Goal: Download file/media

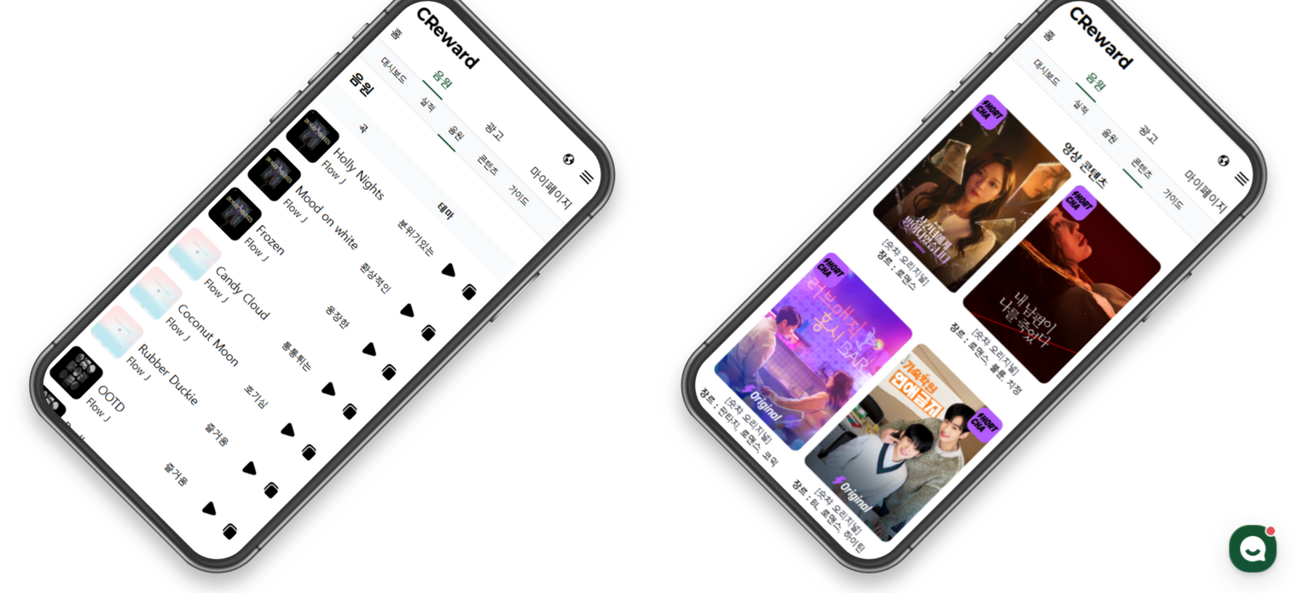
scroll to position [4620, 0]
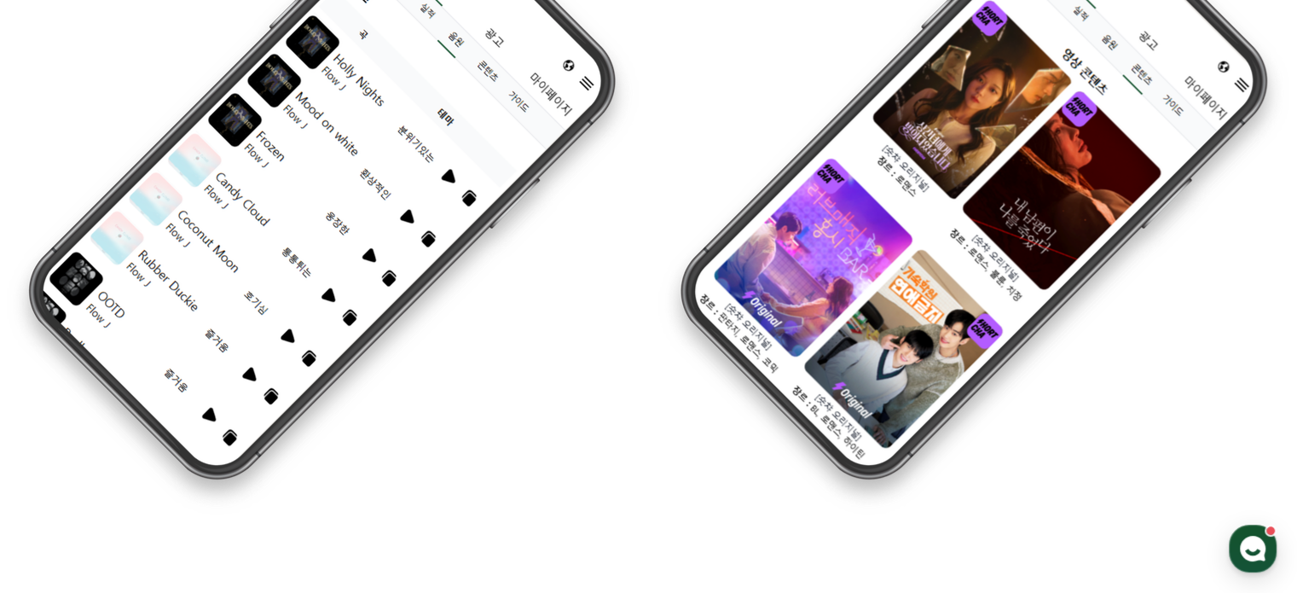
drag, startPoint x: 209, startPoint y: 459, endPoint x: 262, endPoint y: 457, distance: 52.9
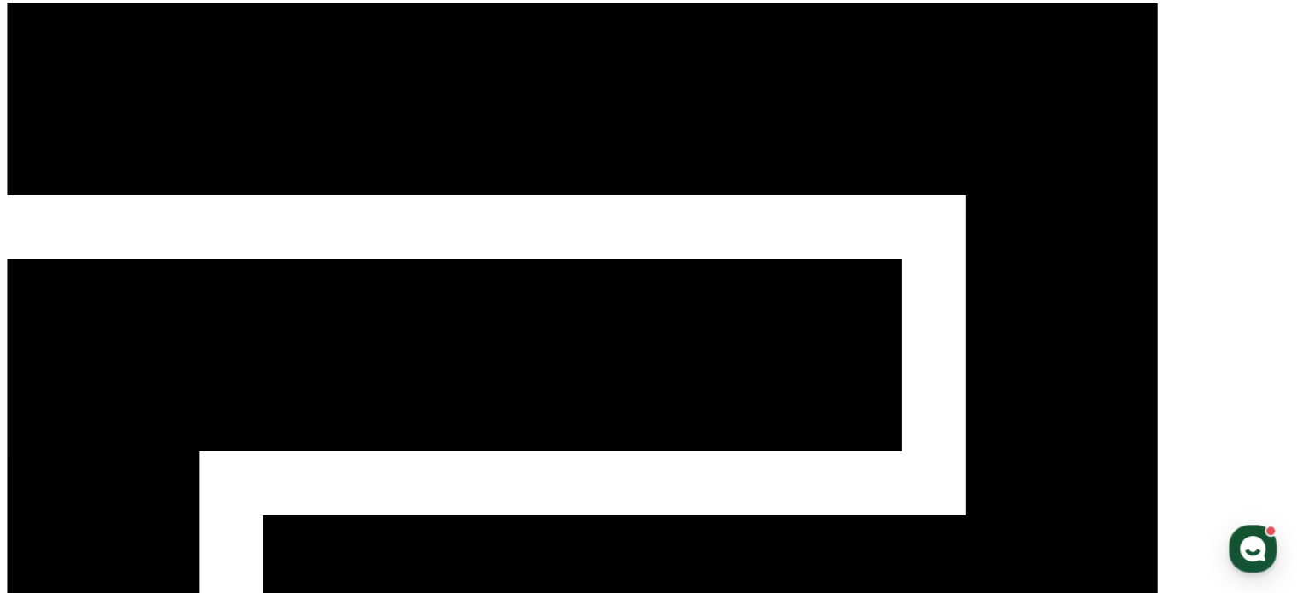
scroll to position [0, 0]
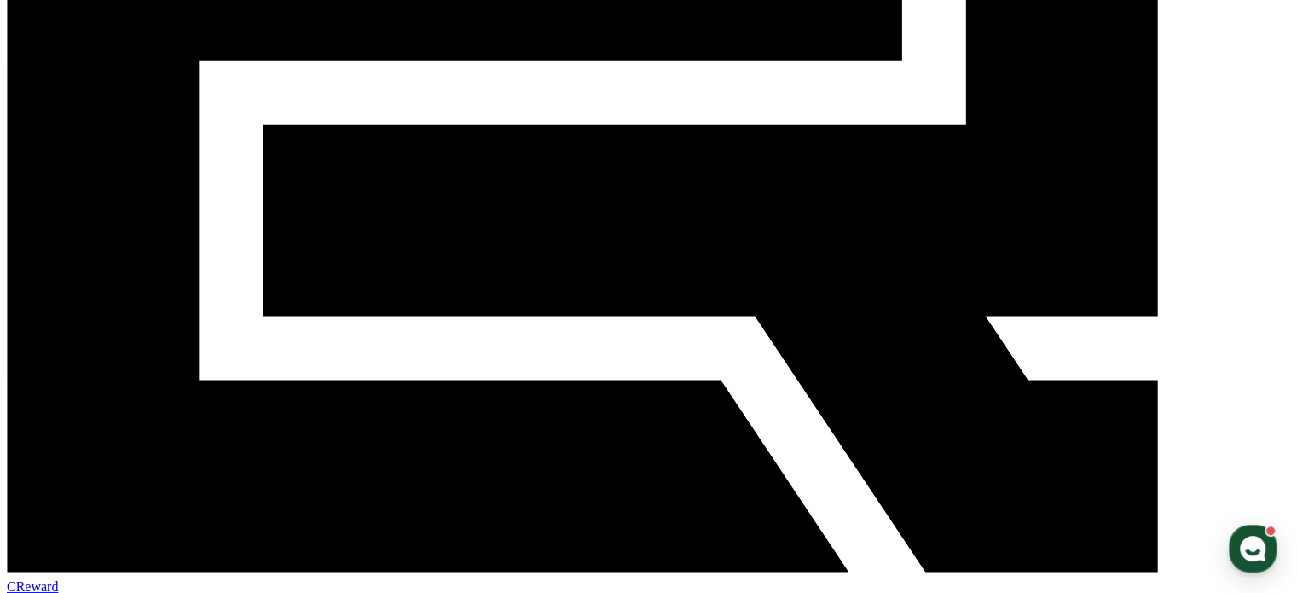
scroll to position [423, 0]
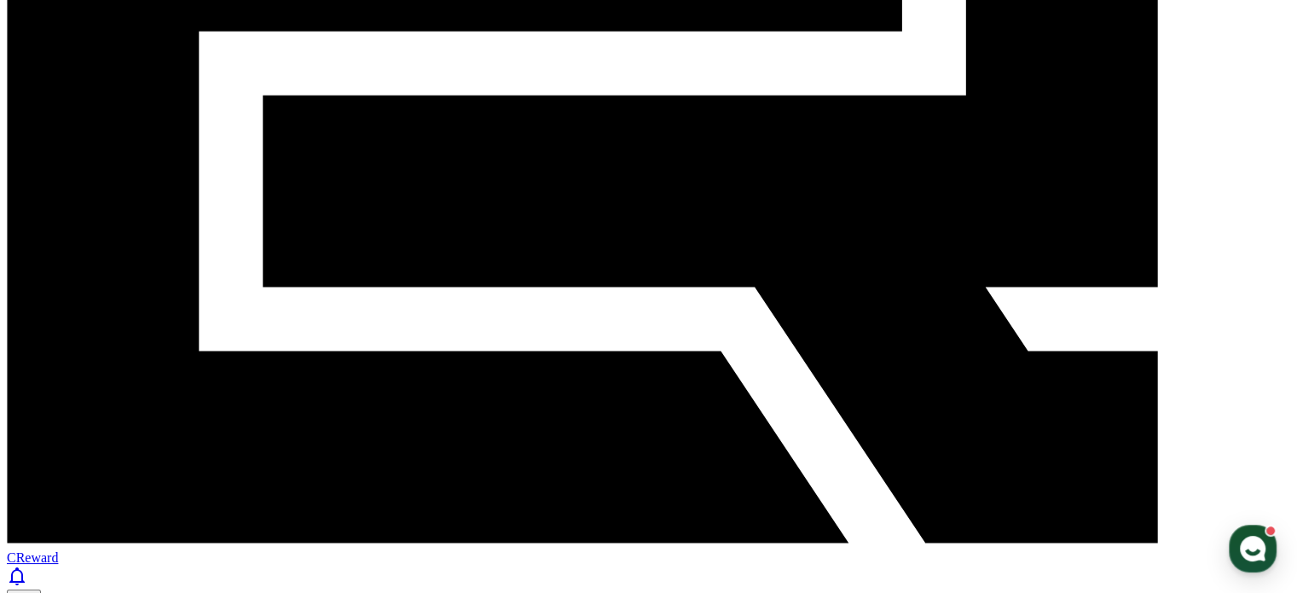
drag, startPoint x: 203, startPoint y: 494, endPoint x: 368, endPoint y: 487, distance: 164.7
drag, startPoint x: 365, startPoint y: 490, endPoint x: 126, endPoint y: 490, distance: 238.8
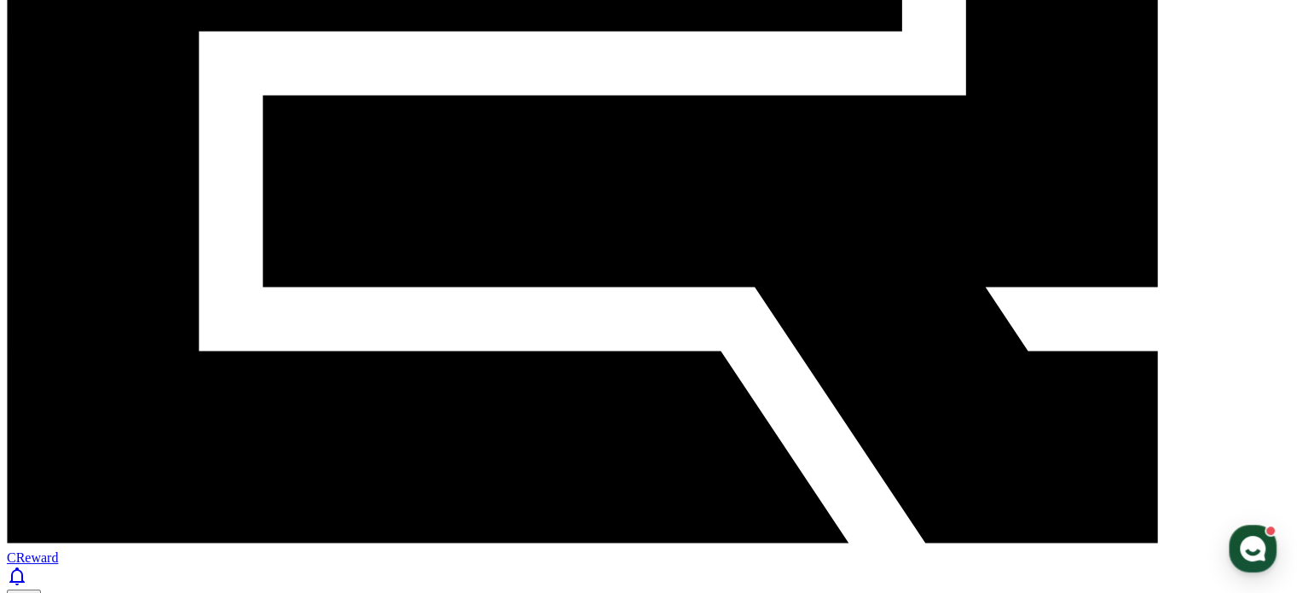
drag, startPoint x: 167, startPoint y: 455, endPoint x: 239, endPoint y: 450, distance: 71.8
drag, startPoint x: 194, startPoint y: 490, endPoint x: 363, endPoint y: 490, distance: 168.8
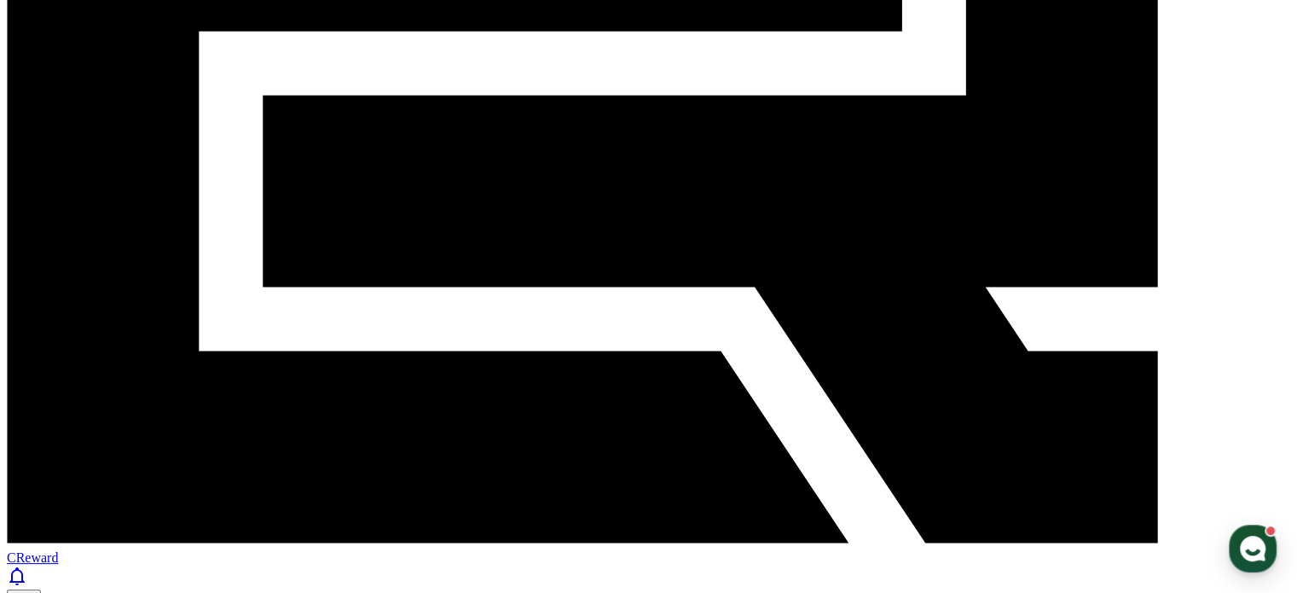
scroll to position [167, 0]
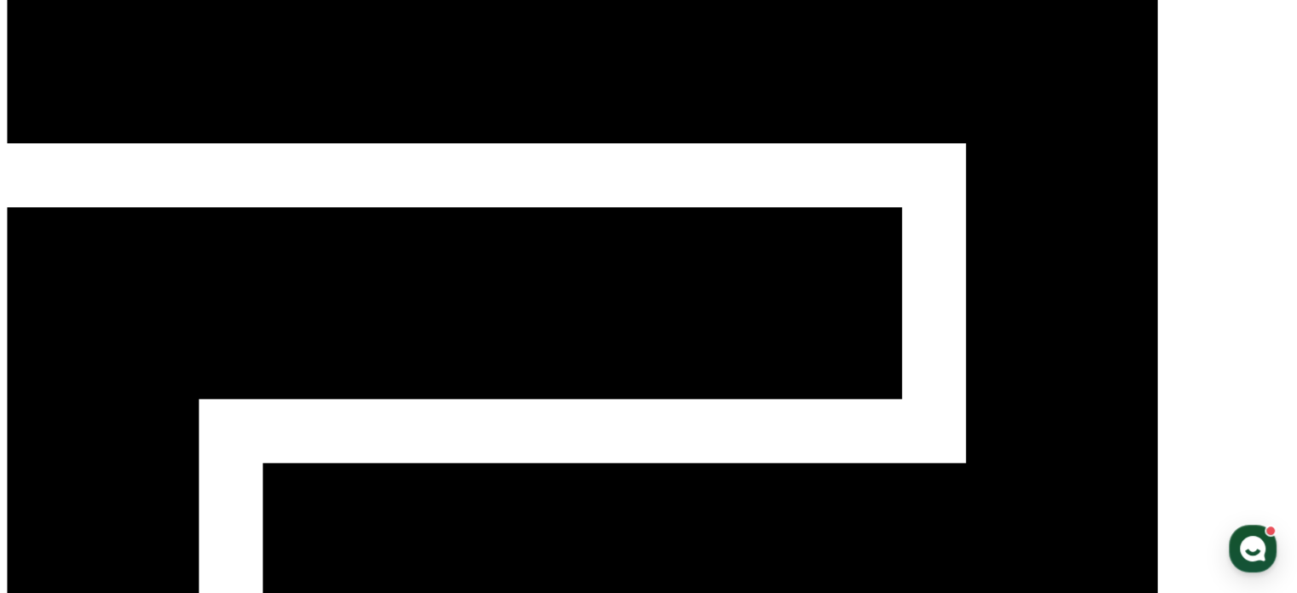
scroll to position [85, 0]
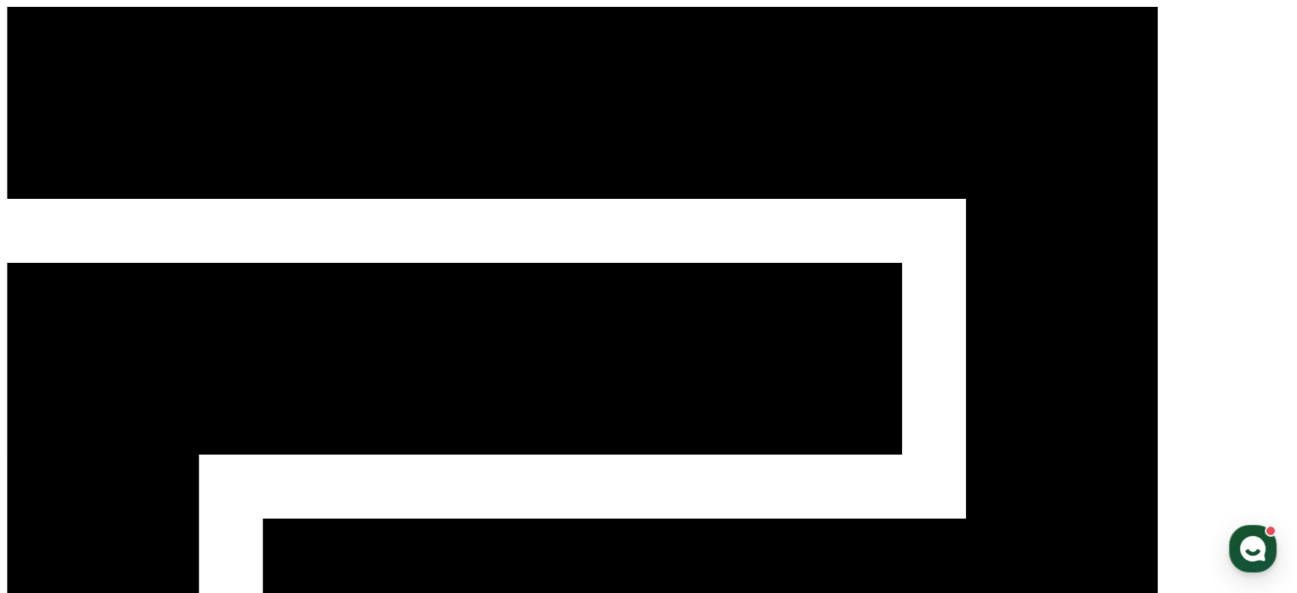
drag, startPoint x: 145, startPoint y: 281, endPoint x: 231, endPoint y: 281, distance: 86.1
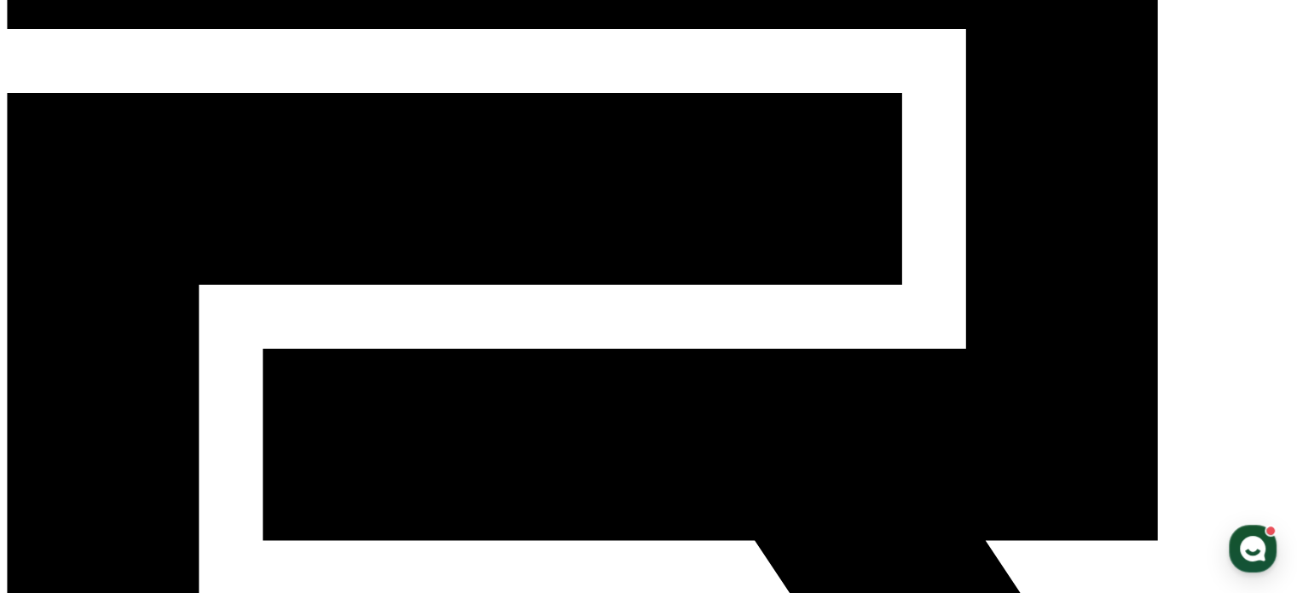
scroll to position [256, 0]
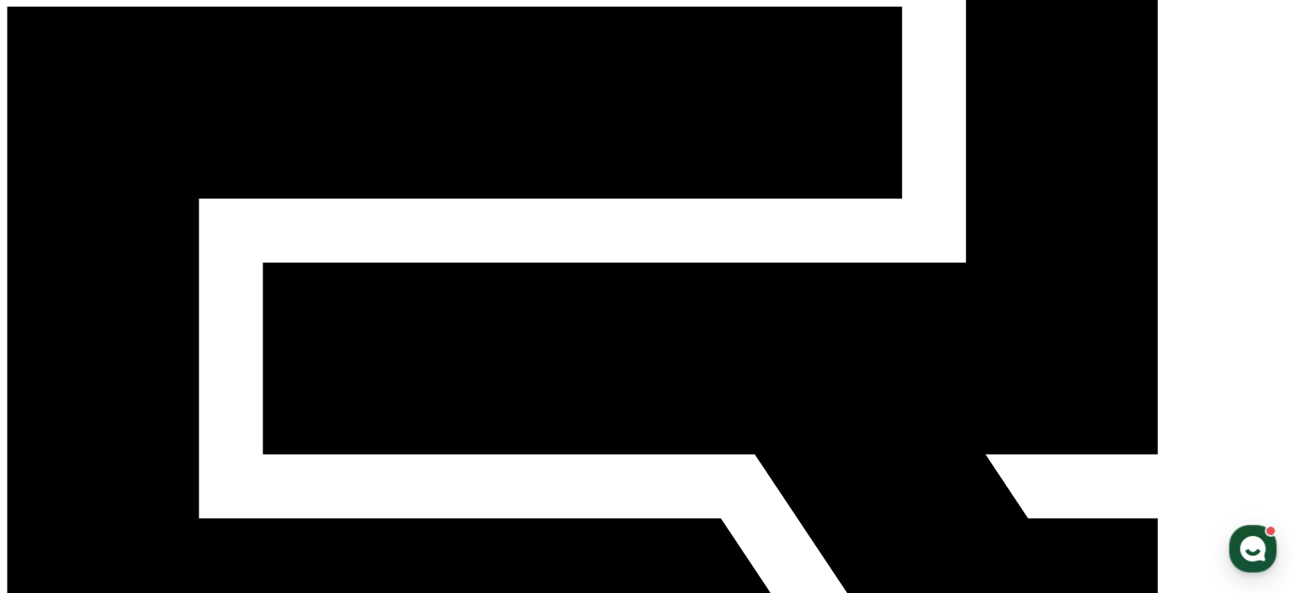
drag, startPoint x: 333, startPoint y: 223, endPoint x: 475, endPoint y: 275, distance: 151.6
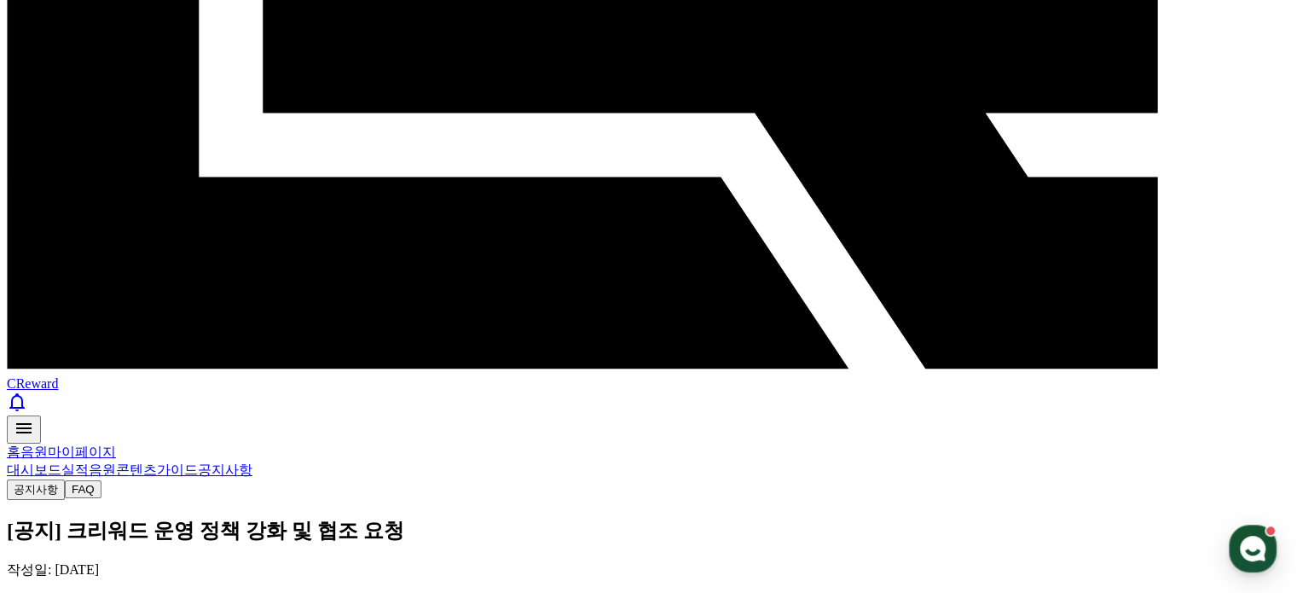
scroll to position [767, 0]
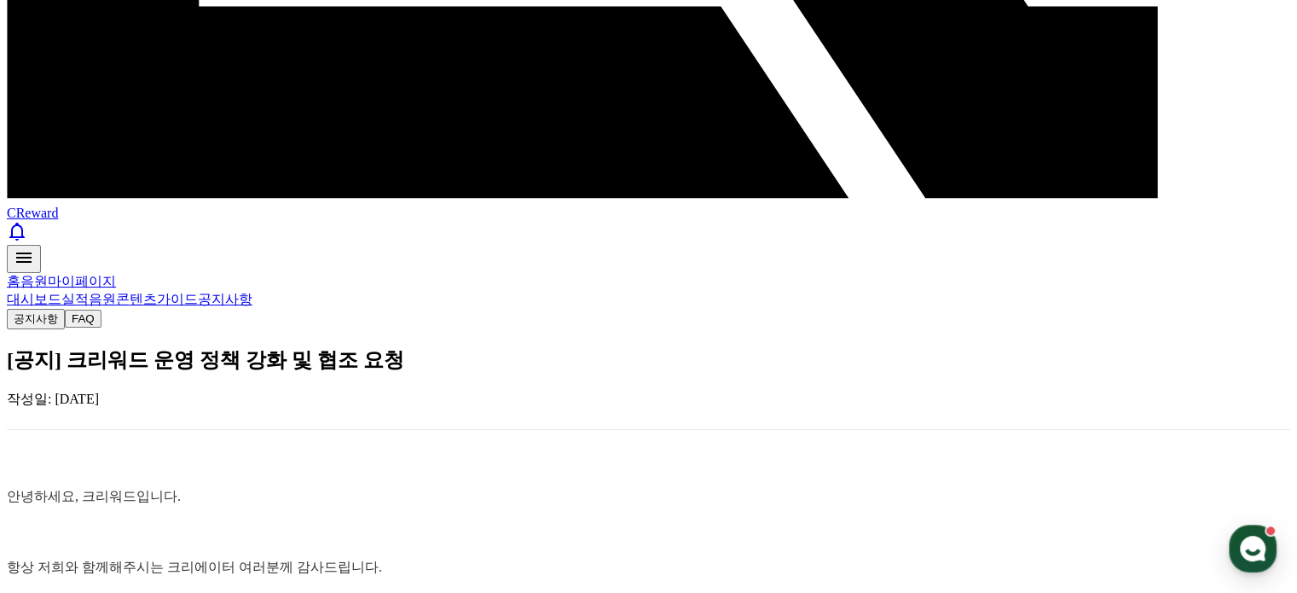
drag, startPoint x: 106, startPoint y: 319, endPoint x: 298, endPoint y: 315, distance: 191.9
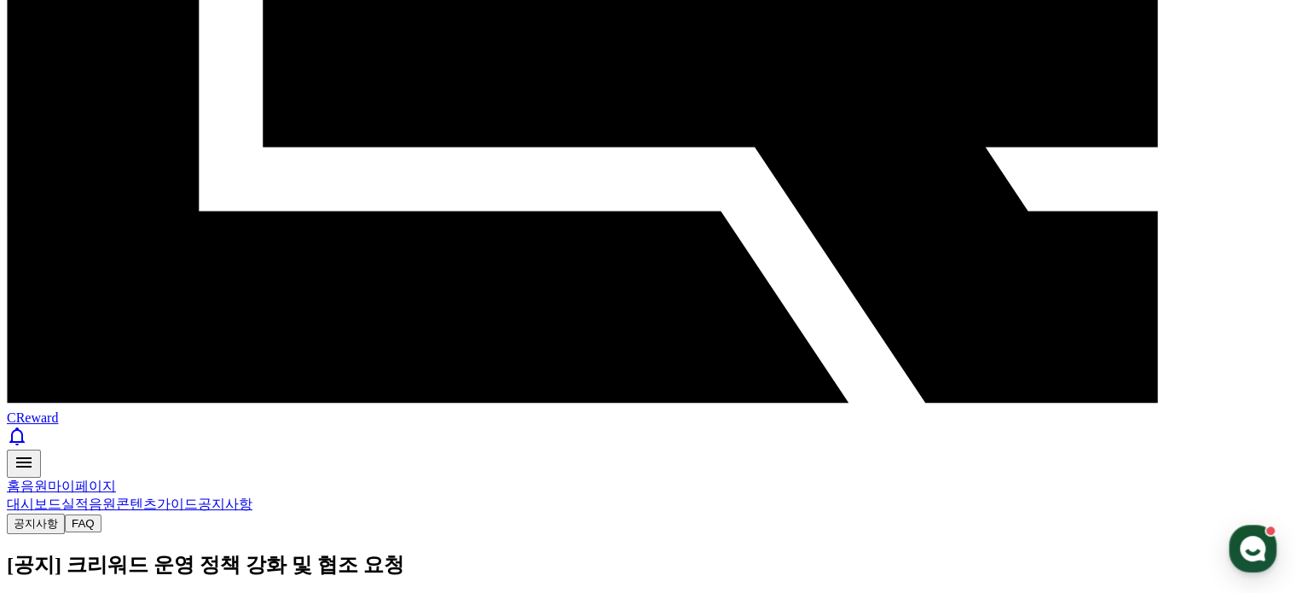
scroll to position [341, 0]
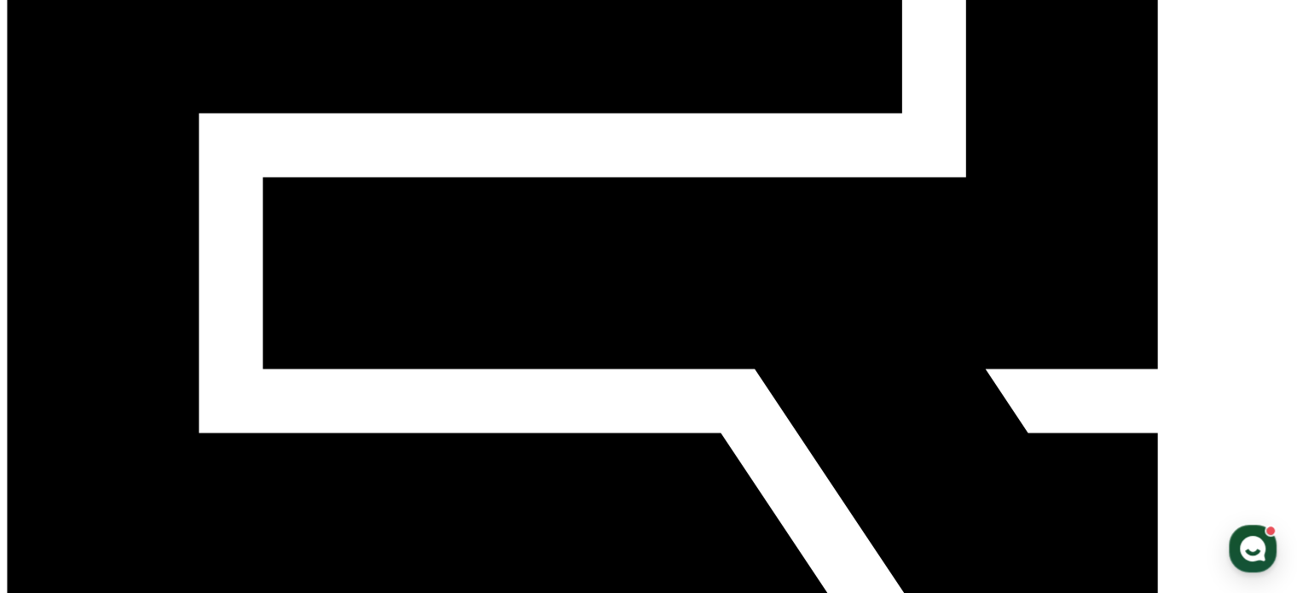
drag, startPoint x: 101, startPoint y: 312, endPoint x: 290, endPoint y: 316, distance: 188.5
drag, startPoint x: 124, startPoint y: 351, endPoint x: 339, endPoint y: 351, distance: 214.9
drag, startPoint x: 119, startPoint y: 391, endPoint x: 336, endPoint y: 391, distance: 216.6
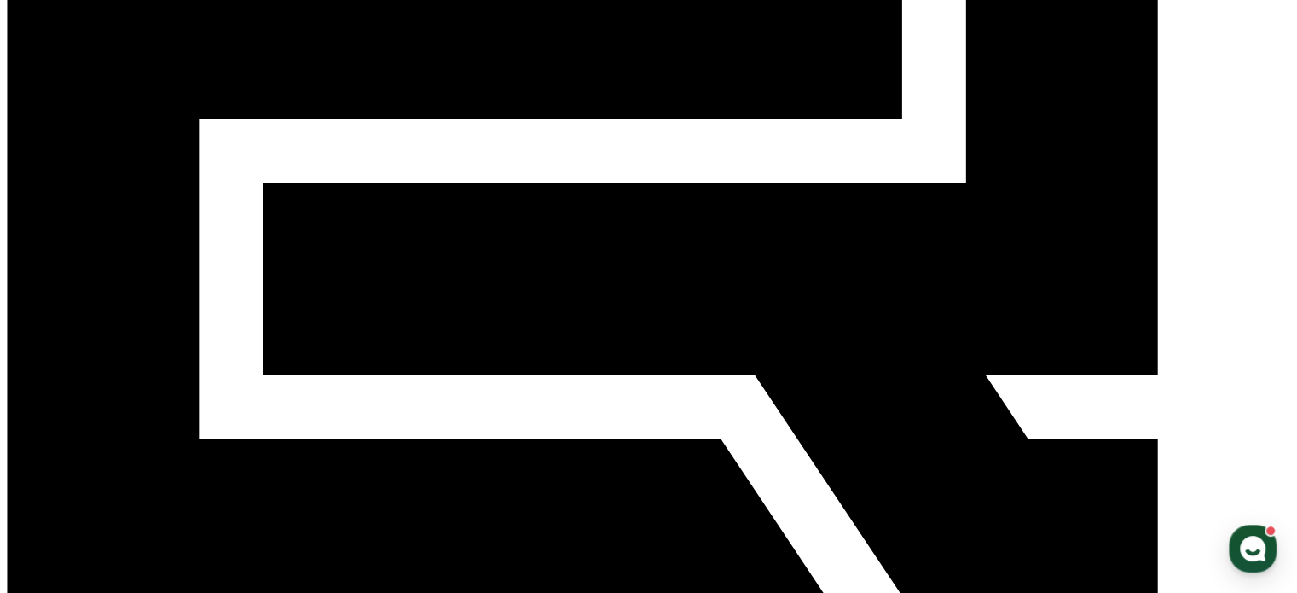
scroll to position [0, 0]
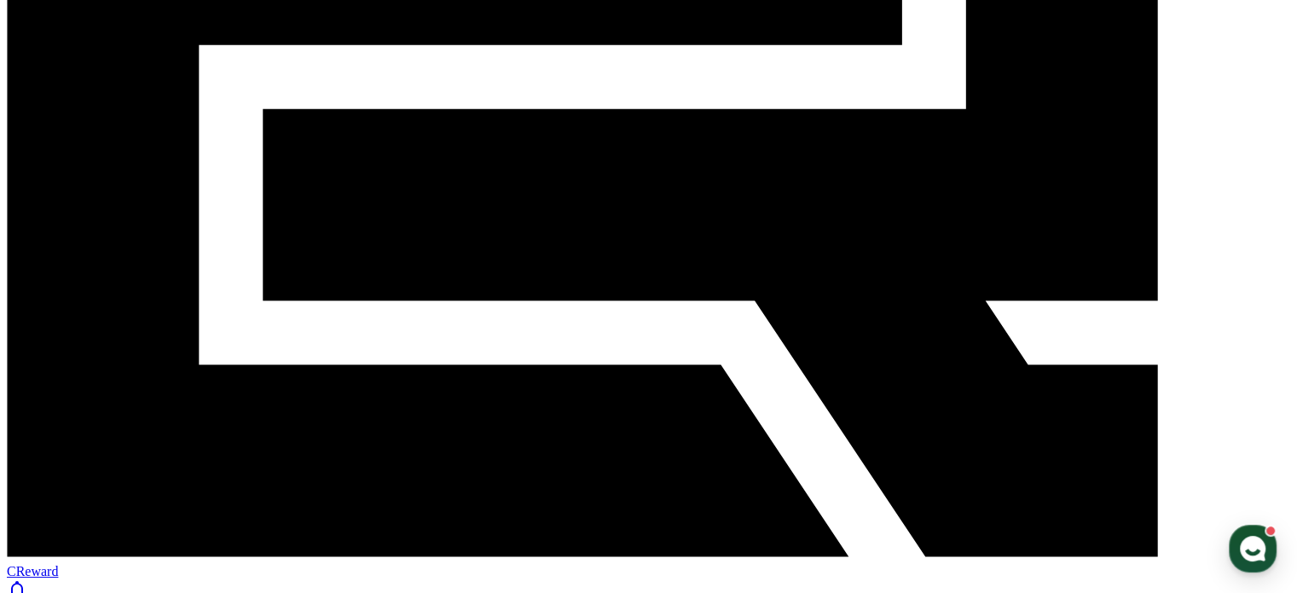
scroll to position [256, 0]
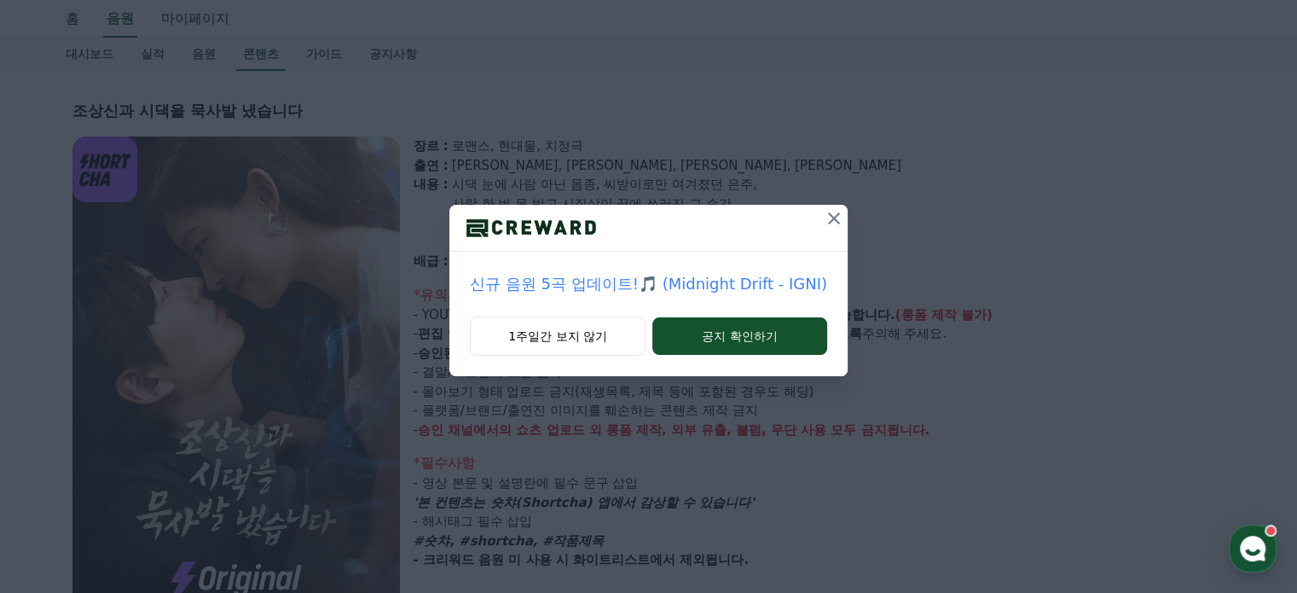
scroll to position [85, 0]
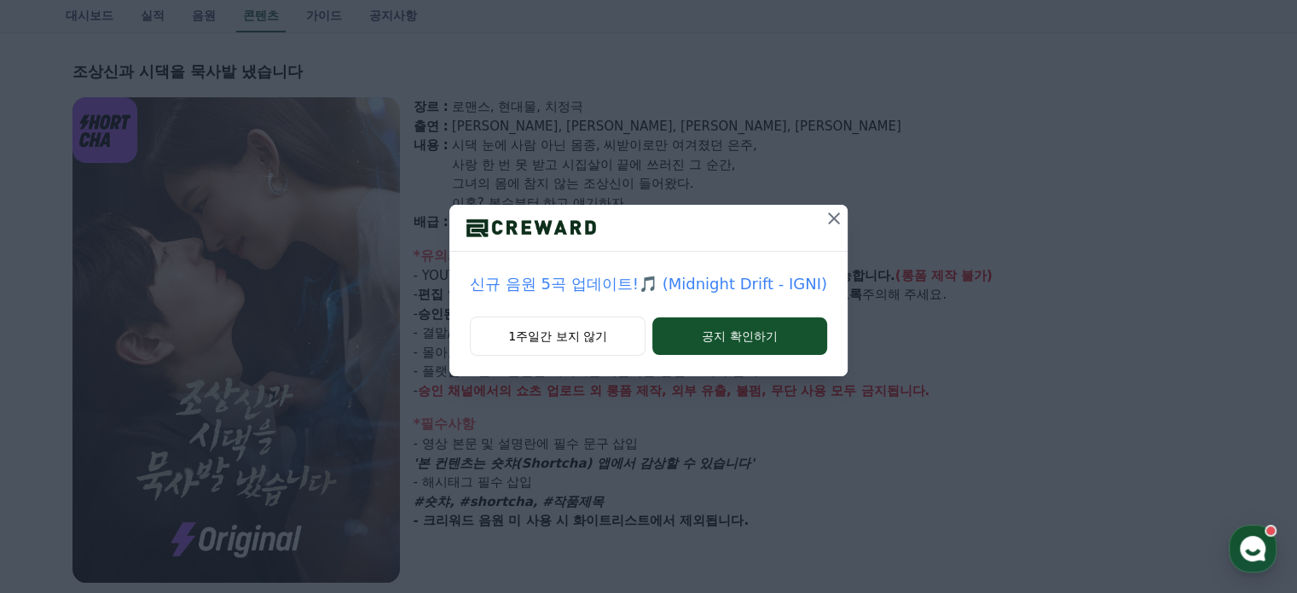
click at [832, 217] on icon at bounding box center [834, 218] width 20 height 20
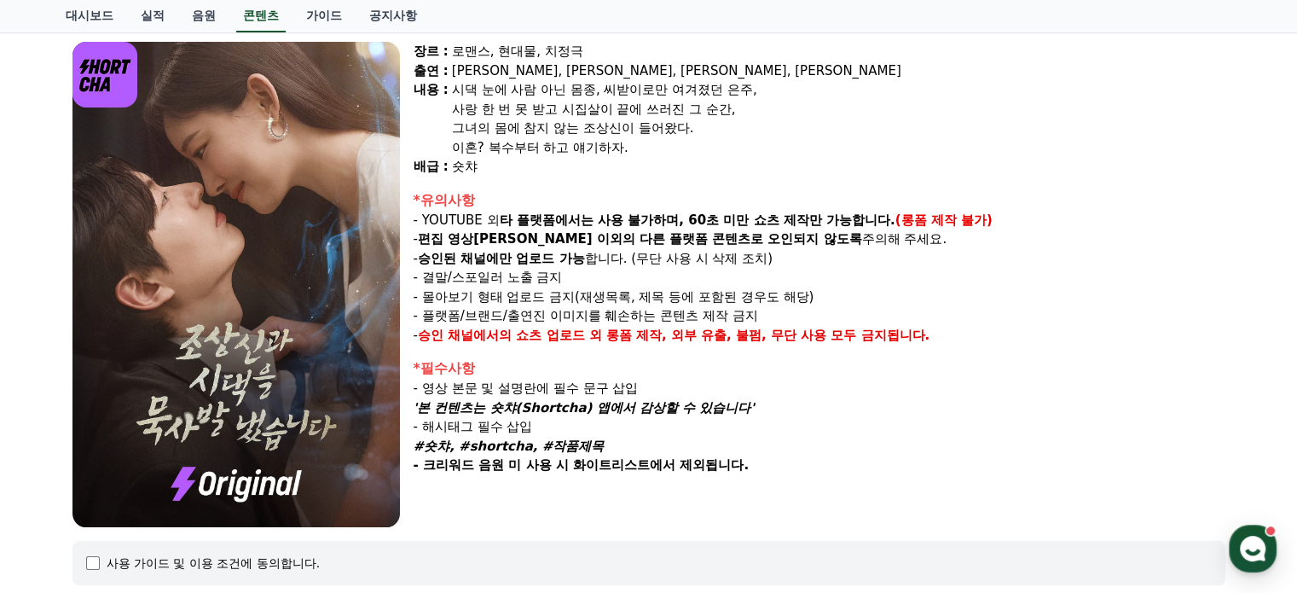
scroll to position [171, 0]
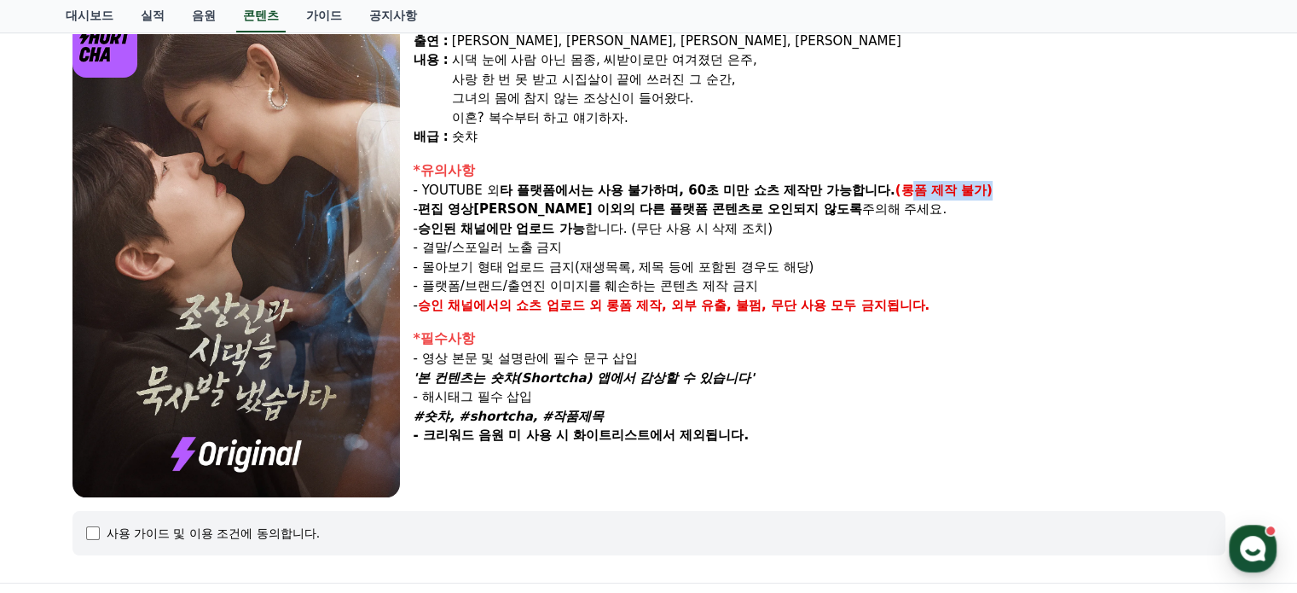
drag, startPoint x: 902, startPoint y: 193, endPoint x: 979, endPoint y: 187, distance: 77.0
click at [979, 187] on strong "(롱폼 제작 불가)" at bounding box center [943, 189] width 97 height 15
drag, startPoint x: 733, startPoint y: 187, endPoint x: 761, endPoint y: 184, distance: 27.4
click at [761, 184] on strong "타 플랫폼에서는 사용 불가하며, 60초 미만 쇼츠 제작만 가능합니다." at bounding box center [698, 189] width 396 height 15
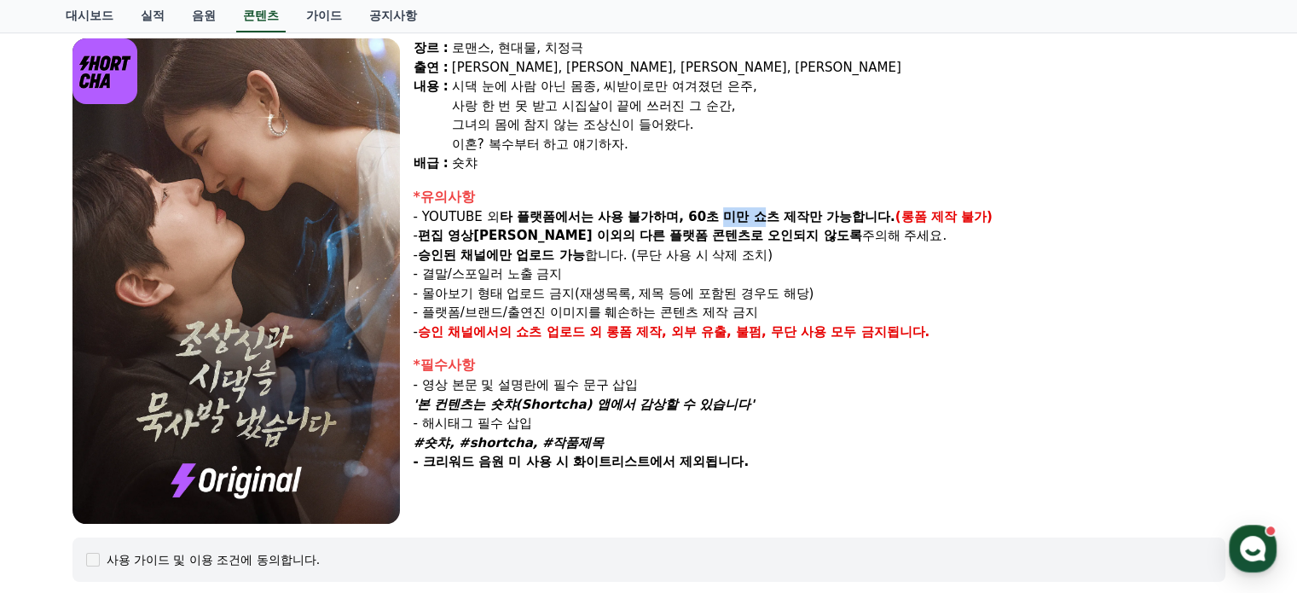
scroll to position [115, 0]
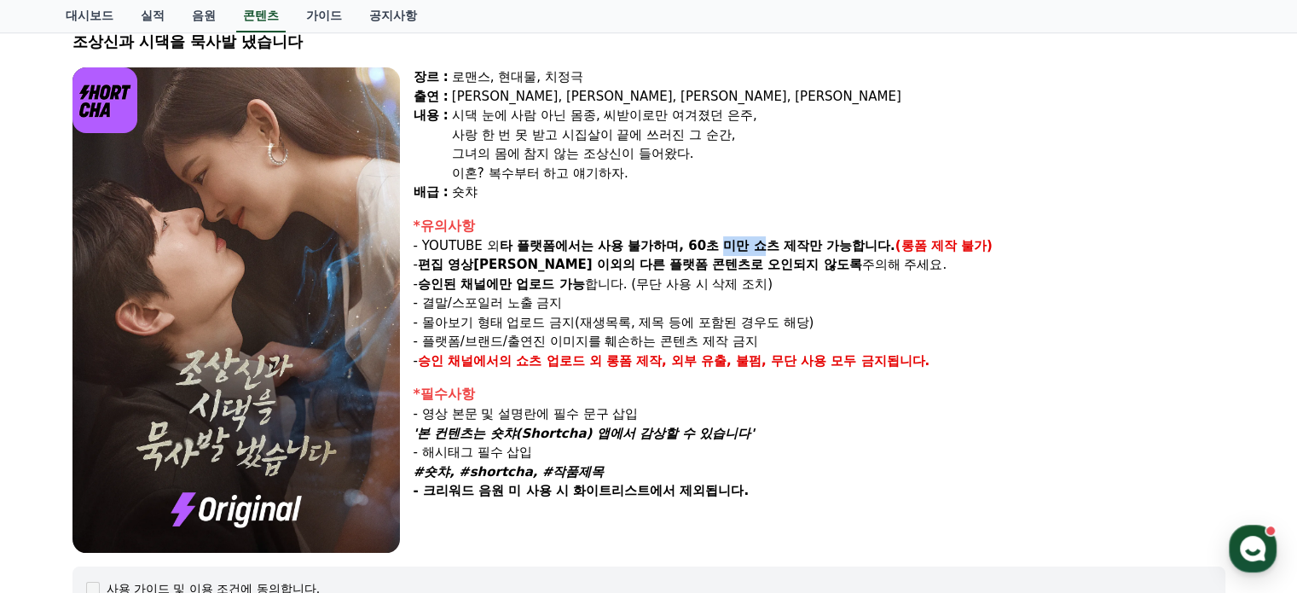
drag, startPoint x: 594, startPoint y: 283, endPoint x: 850, endPoint y: 362, distance: 268.4
click at [876, 341] on div "*유의사항 - YOUTUBE 외 타 플랫폼에서는 사용 불가하며, 60초 미만 쇼츠 제작만 가능합니다. (롱폼 제작 불가) - 편집 영상이 숏챠…" at bounding box center [820, 293] width 812 height 155
click at [778, 384] on div "*필수사항" at bounding box center [820, 394] width 812 height 20
drag, startPoint x: 526, startPoint y: 327, endPoint x: 692, endPoint y: 347, distance: 166.6
click at [692, 347] on div "*유의사항 - YOUTUBE 외 타 플랫폼에서는 사용 불가하며, 60초 미만 쇼츠 제작만 가능합니다. (롱폼 제작 불가) - 편집 영상이 숏챠…" at bounding box center [820, 293] width 812 height 155
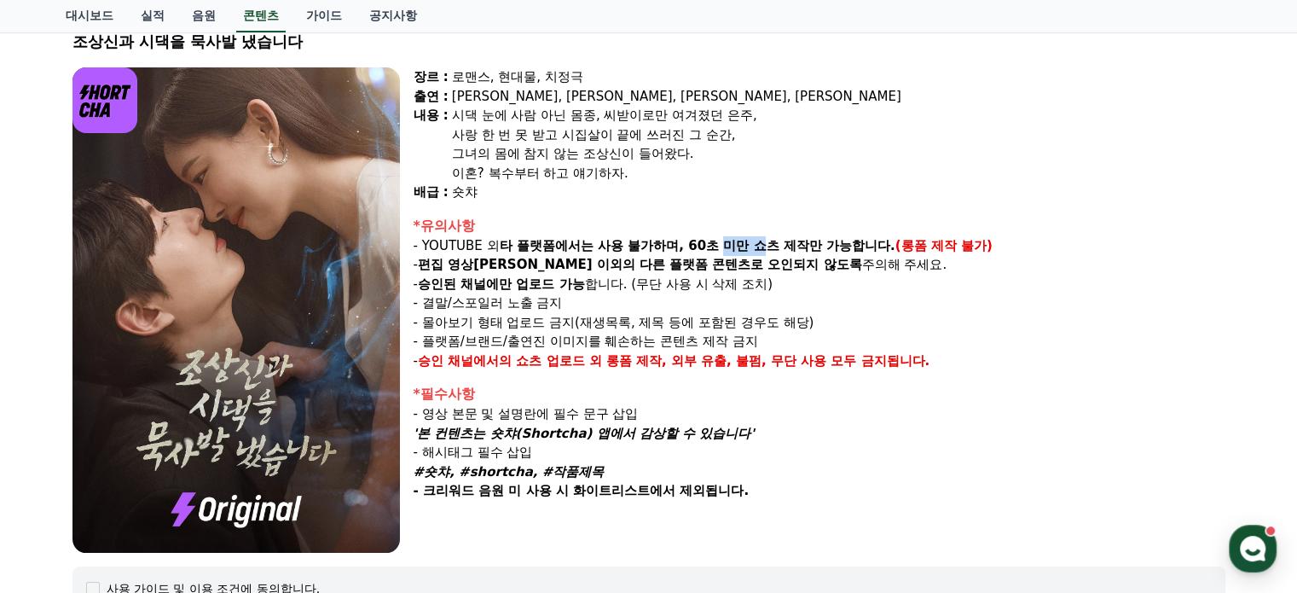
click at [652, 381] on div "장르 : 로맨스, 현대물, 치정극 출연 : [PERSON_NAME], [PERSON_NAME], [PERSON_NAME], [PERSON_NA…" at bounding box center [820, 309] width 812 height 485
drag, startPoint x: 559, startPoint y: 355, endPoint x: 653, endPoint y: 355, distance: 94.7
click at [653, 355] on p "- 승인 채널에서의 쇼츠 업로드 외 롱폼 제작, 외부 유출, 불펌, 무단 사용 모두 금지됩니다." at bounding box center [820, 361] width 812 height 20
click at [580, 389] on div "*필수사항" at bounding box center [820, 394] width 812 height 20
drag, startPoint x: 536, startPoint y: 240, endPoint x: 714, endPoint y: 282, distance: 182.4
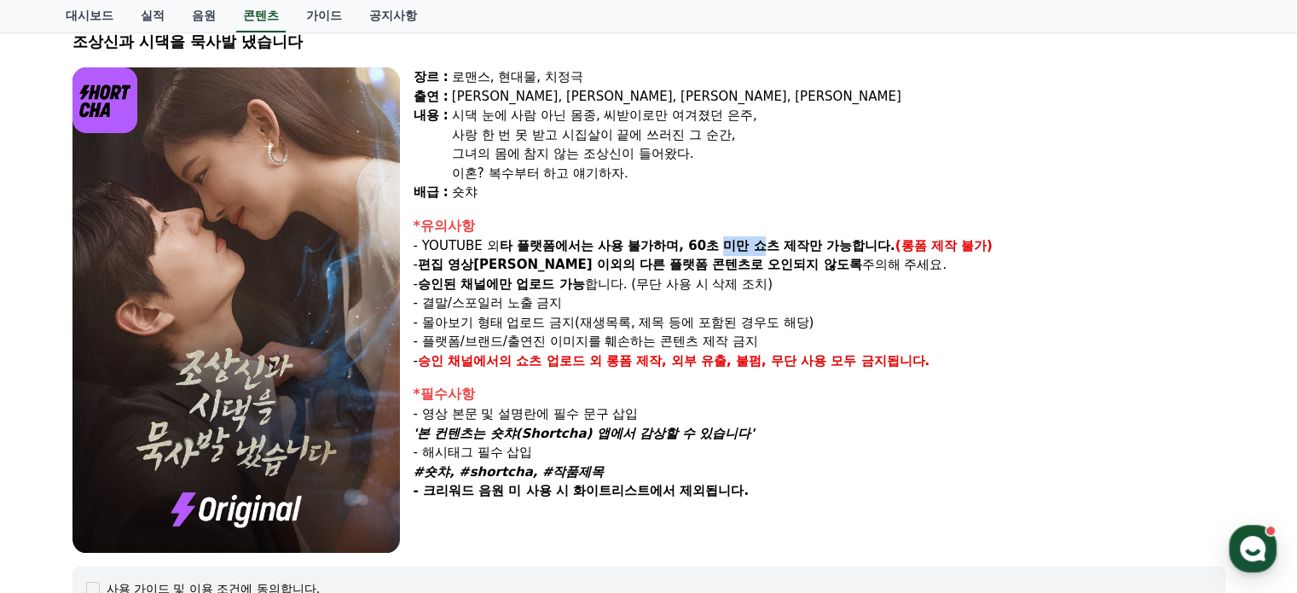
click at [714, 282] on div "*유의사항 - YOUTUBE 외 타 플랫폼에서는 사용 불가하며, 60초 미만 쇼츠 제작만 가능합니다. (롱폼 제작 불가) - 편집 영상이 숏챠…" at bounding box center [820, 293] width 812 height 155
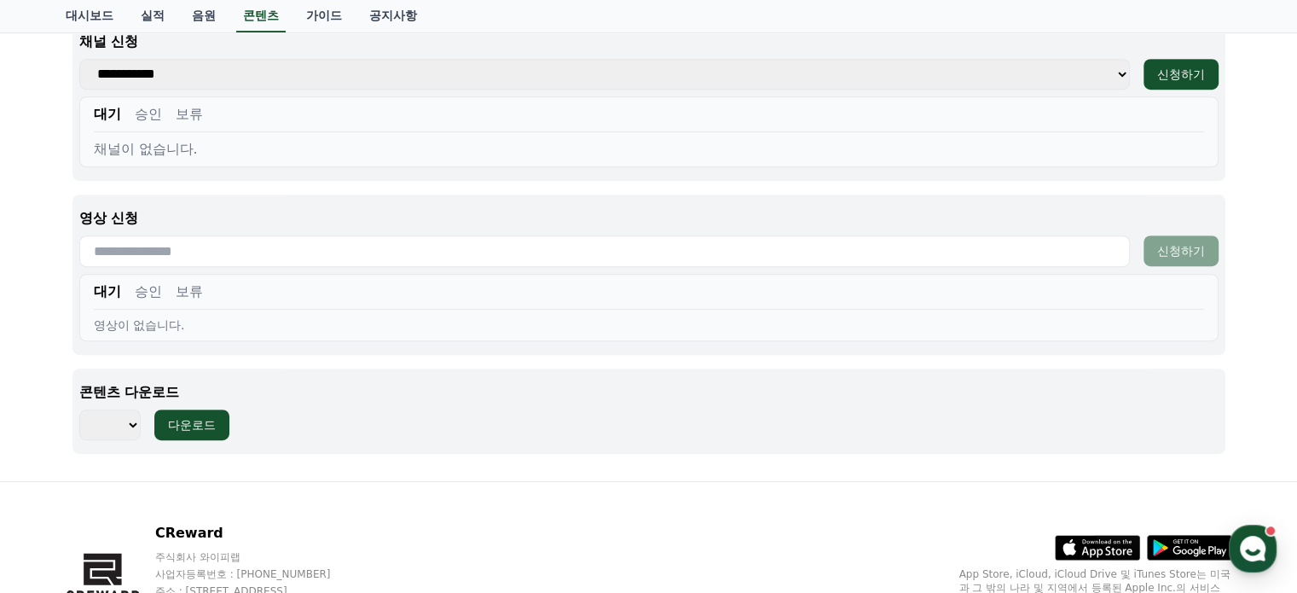
scroll to position [797, 0]
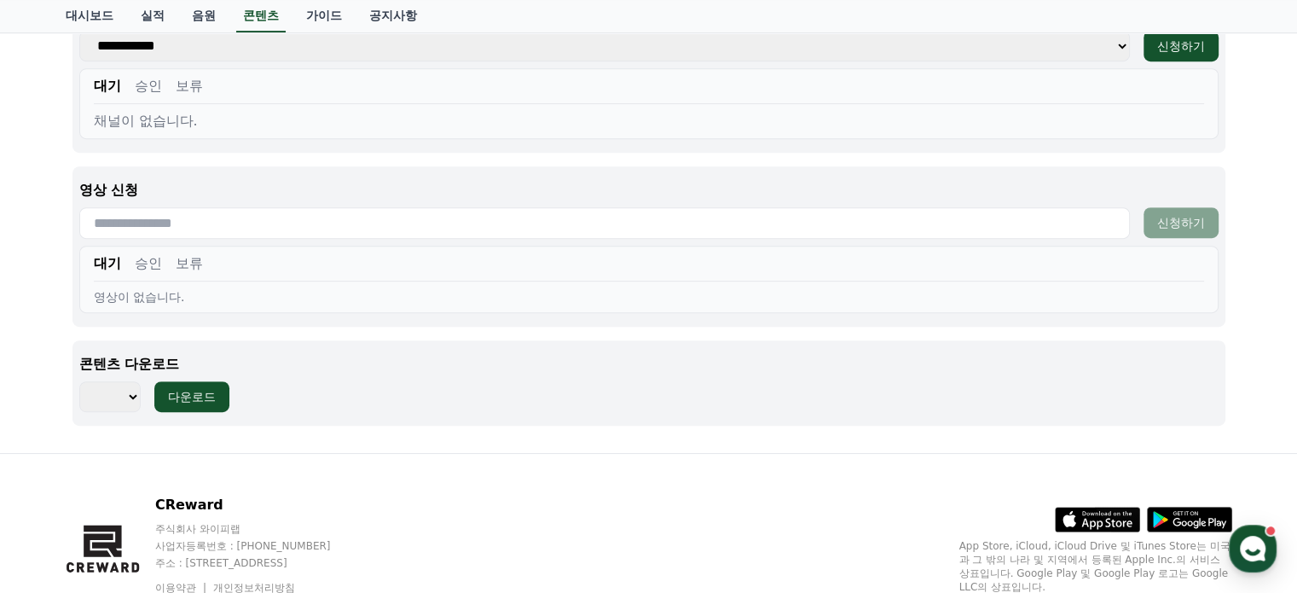
click at [322, 225] on input "text" at bounding box center [604, 223] width 1051 height 32
click at [108, 398] on select "*** *** *** *** *** *** *** *** *** *** *** *** *** *** *** *** *** *** *** ***…" at bounding box center [109, 396] width 61 height 31
select select "**********"
click at [79, 381] on select "*** *** *** *** *** *** *** *** *** *** *** *** *** *** *** *** *** *** *** ***…" at bounding box center [109, 396] width 61 height 31
click at [177, 393] on div "다운로드" at bounding box center [192, 396] width 48 height 17
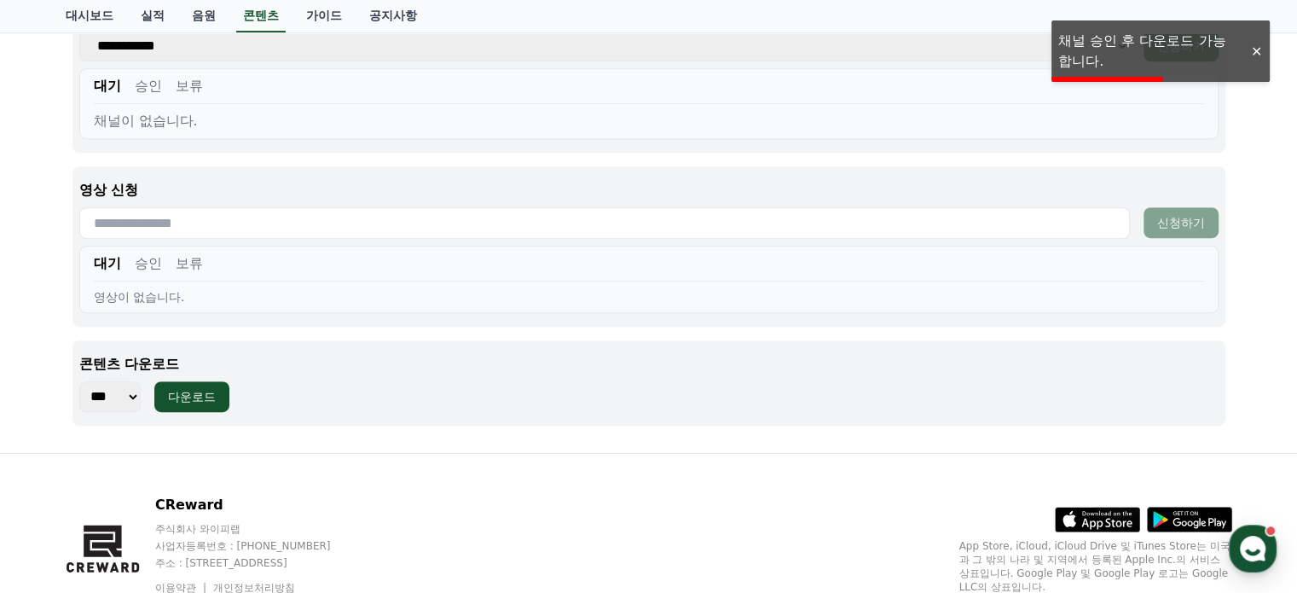
click at [1255, 49] on div at bounding box center [1255, 51] width 27 height 16
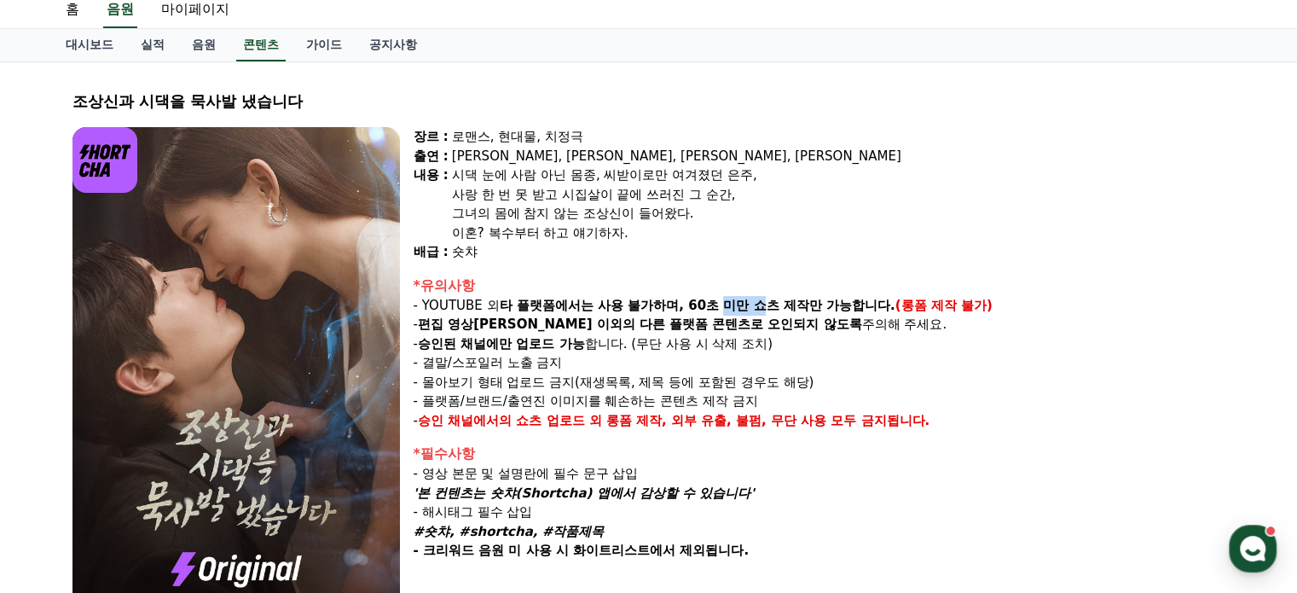
scroll to position [85, 0]
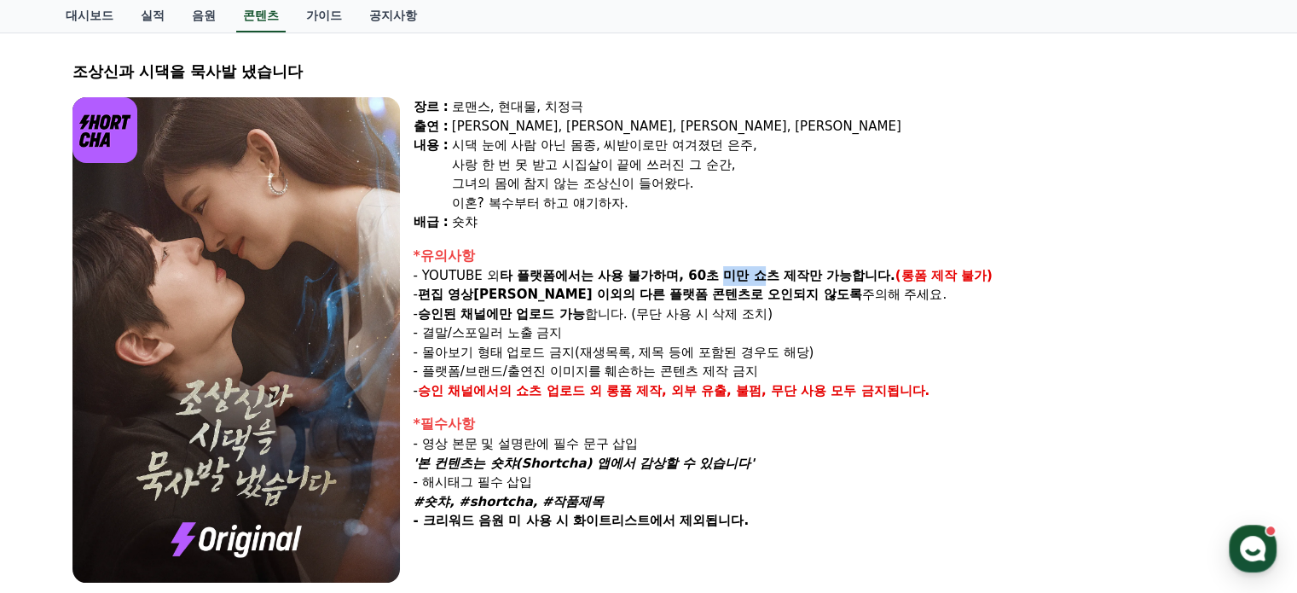
drag, startPoint x: 432, startPoint y: 352, endPoint x: 594, endPoint y: 351, distance: 161.2
click at [594, 351] on p "- 몰아보기 형태 업로드 금지(재생목록, 제목 등에 포함된 경우도 해당)" at bounding box center [820, 353] width 812 height 20
drag, startPoint x: 438, startPoint y: 331, endPoint x: 504, endPoint y: 327, distance: 65.8
click at [504, 327] on p "- 결말/스포일러 노출 금지" at bounding box center [820, 333] width 812 height 20
drag, startPoint x: 528, startPoint y: 373, endPoint x: 595, endPoint y: 372, distance: 67.4
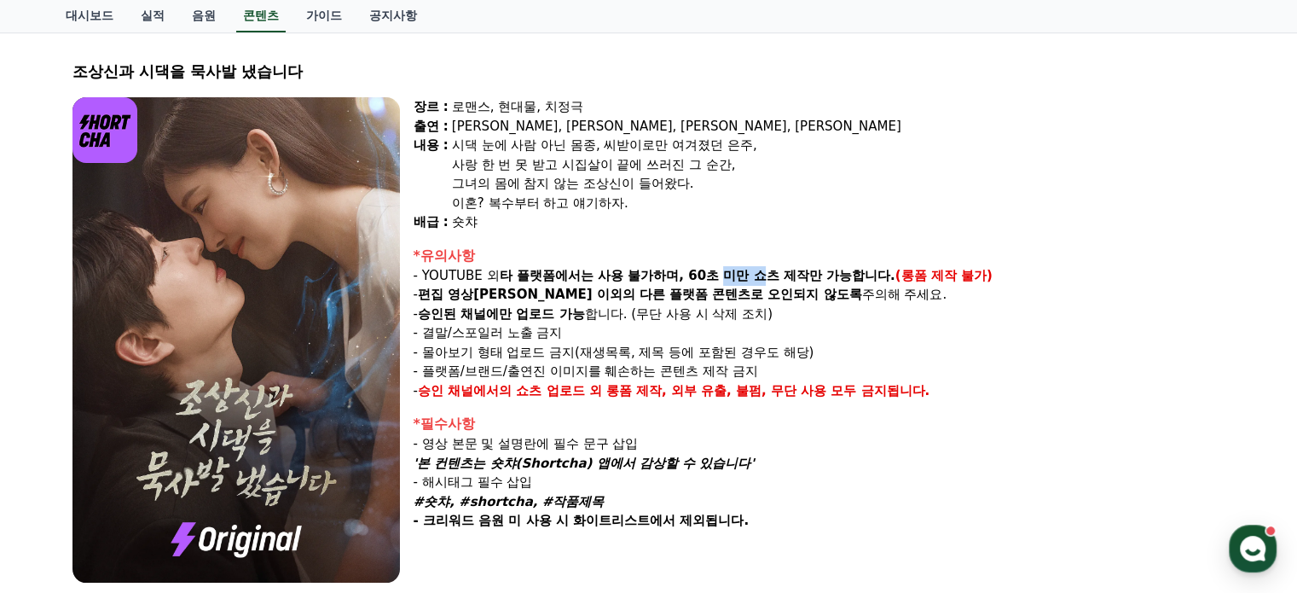
click at [595, 372] on p "- 플랫폼/브랜드/출연진 이미지를 훼손하는 콘텐츠 제작 금지" at bounding box center [820, 372] width 812 height 20
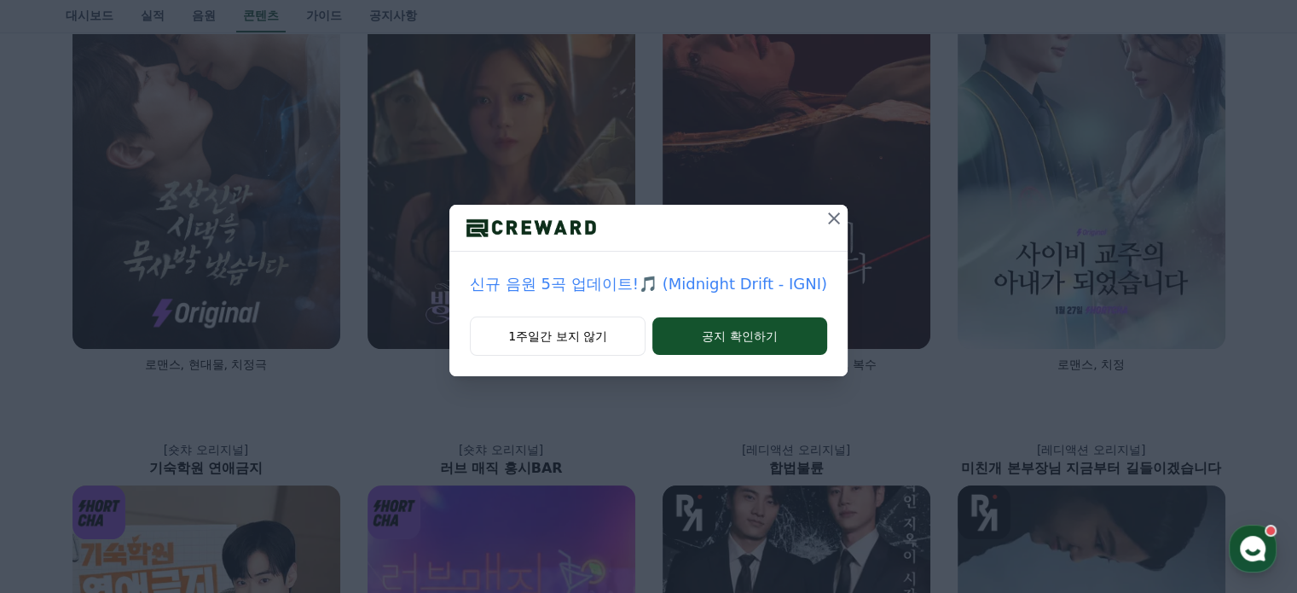
click at [824, 217] on icon at bounding box center [834, 218] width 20 height 20
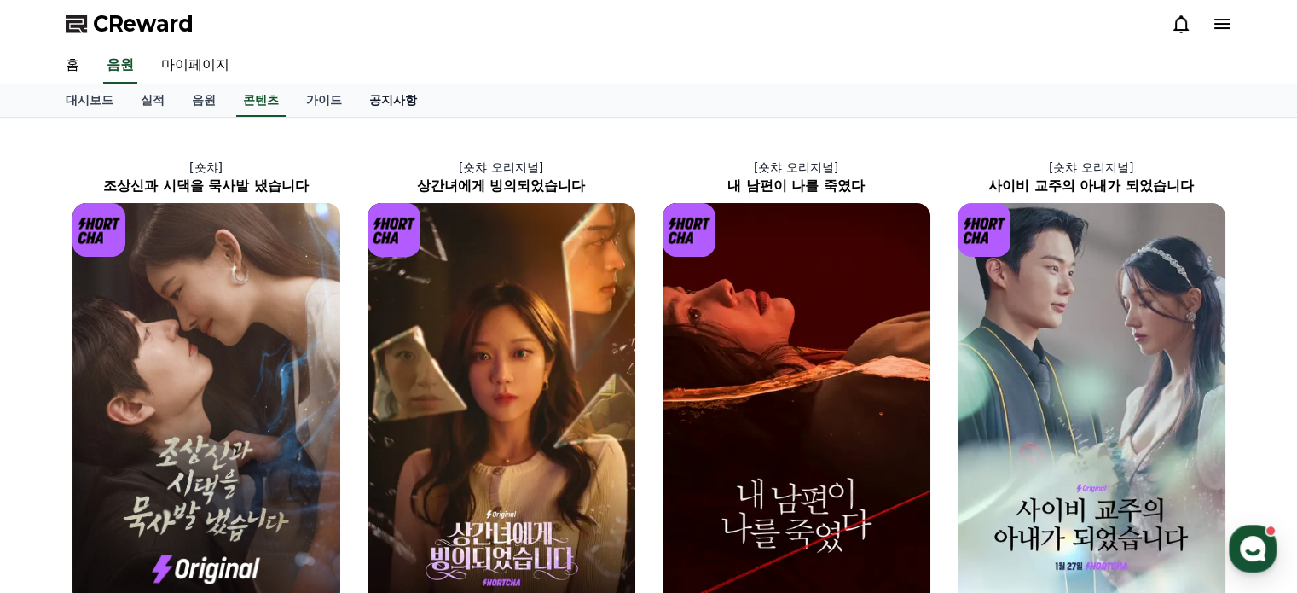
click at [400, 105] on link "공지사항" at bounding box center [393, 100] width 75 height 32
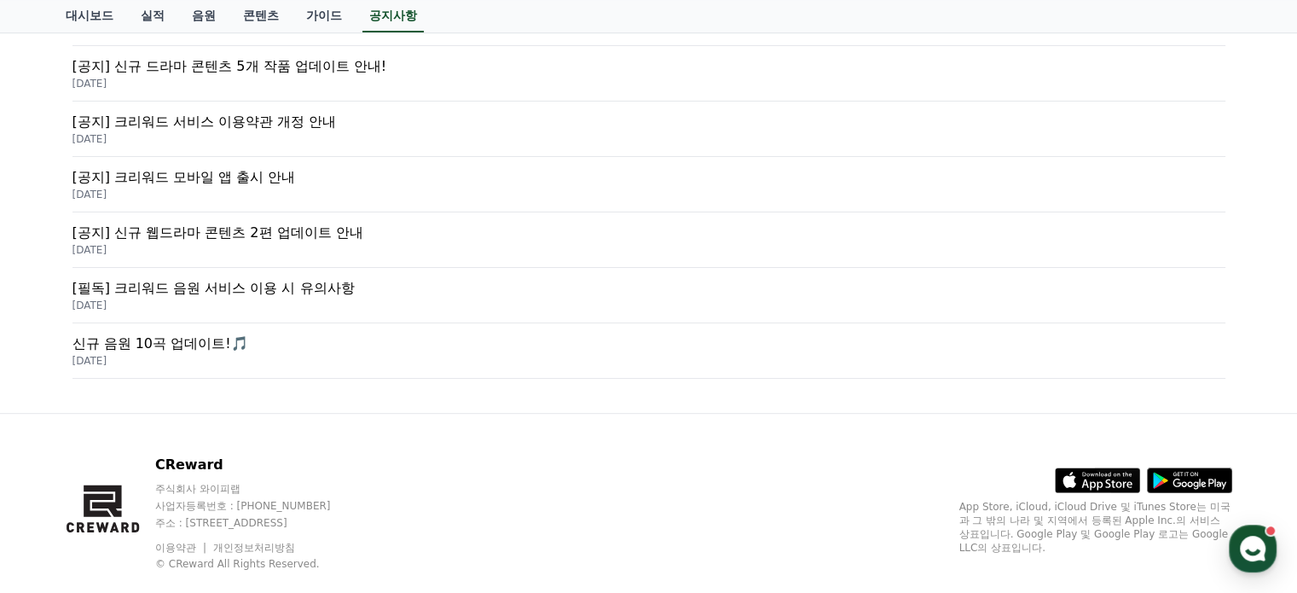
scroll to position [695, 0]
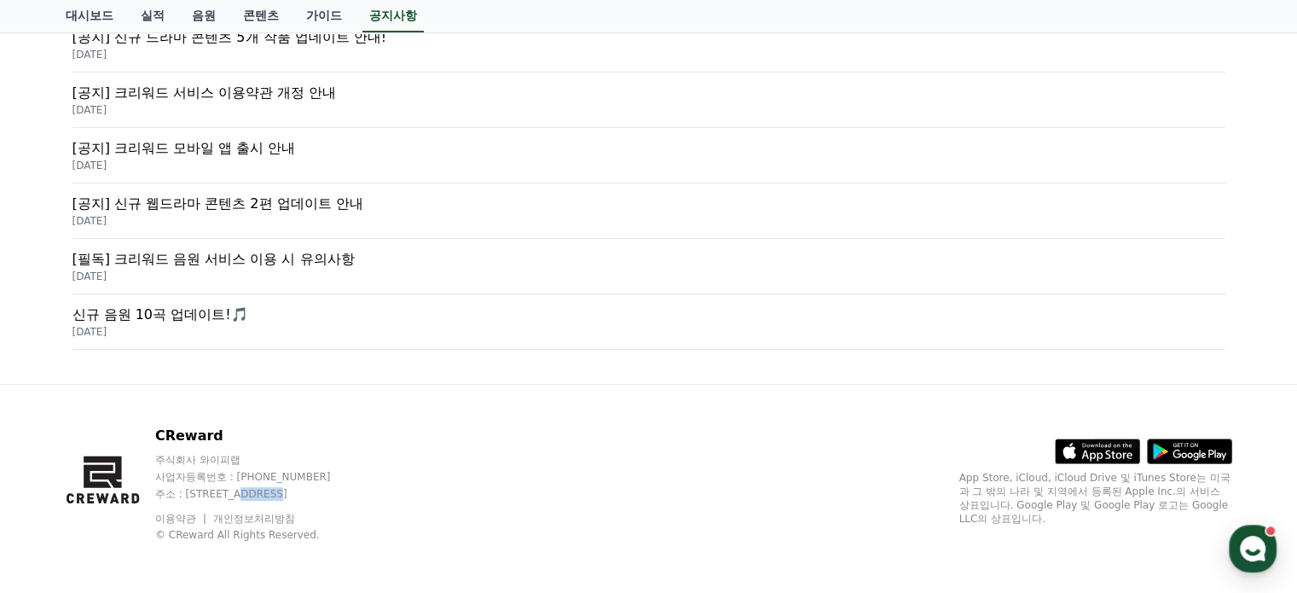
drag, startPoint x: 269, startPoint y: 487, endPoint x: 321, endPoint y: 494, distance: 51.6
click at [321, 494] on p "주소 : [STREET_ADDRESS]" at bounding box center [259, 494] width 208 height 14
click at [254, 488] on p "주소 : [STREET_ADDRESS]" at bounding box center [259, 494] width 208 height 14
drag, startPoint x: 192, startPoint y: 484, endPoint x: 450, endPoint y: 494, distance: 258.6
click at [363, 494] on p "주소 : [STREET_ADDRESS]" at bounding box center [259, 494] width 208 height 14
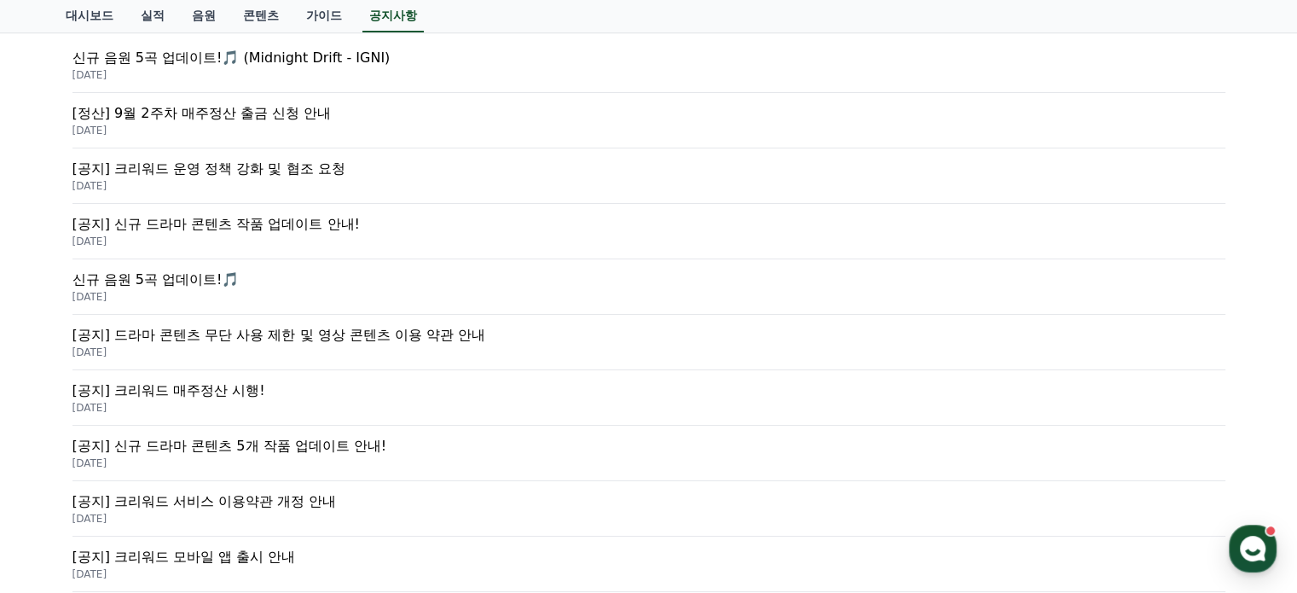
scroll to position [98, 0]
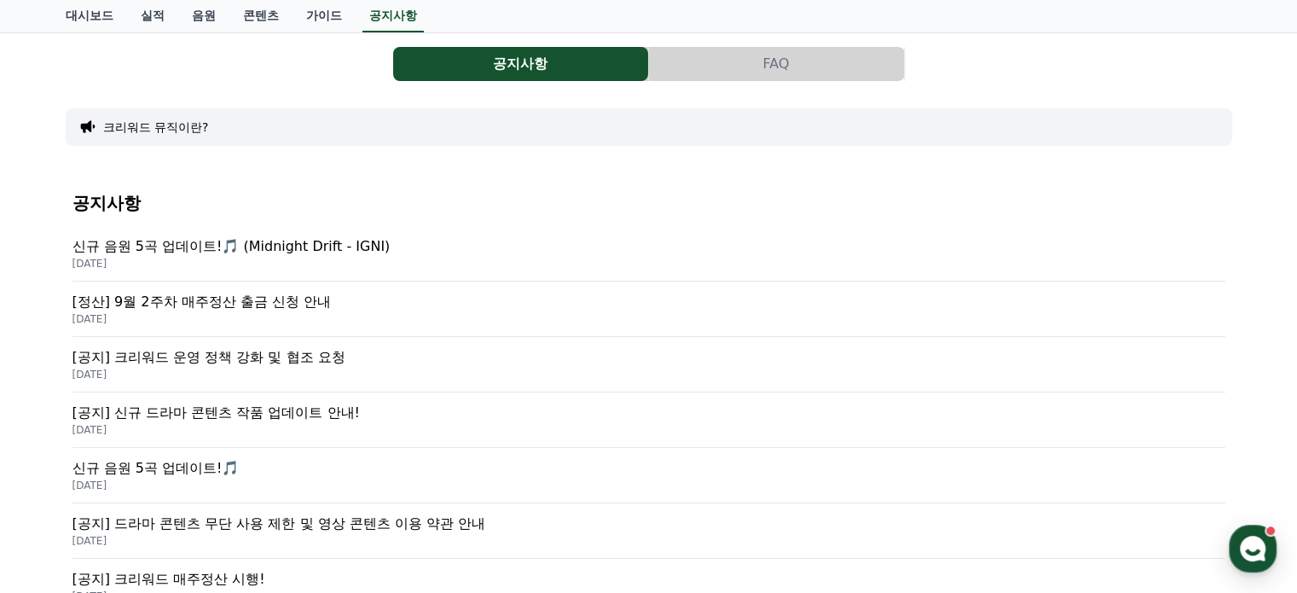
click at [249, 18] on link "콘텐츠" at bounding box center [260, 16] width 63 height 32
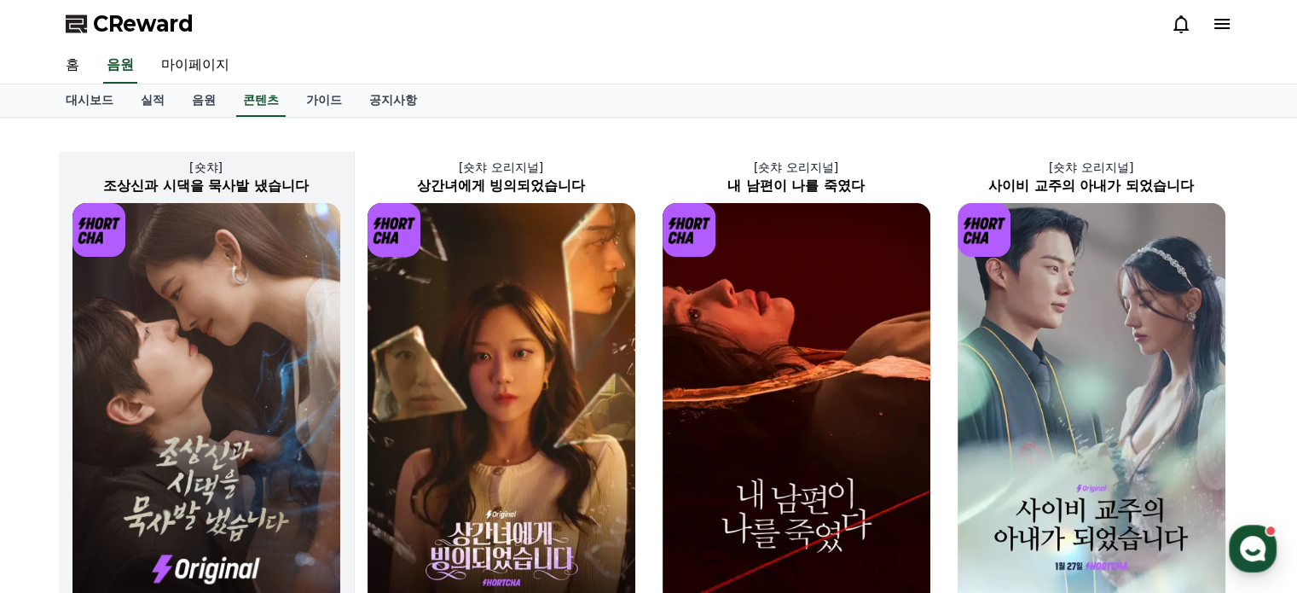
click at [249, 292] on img at bounding box center [206, 404] width 268 height 402
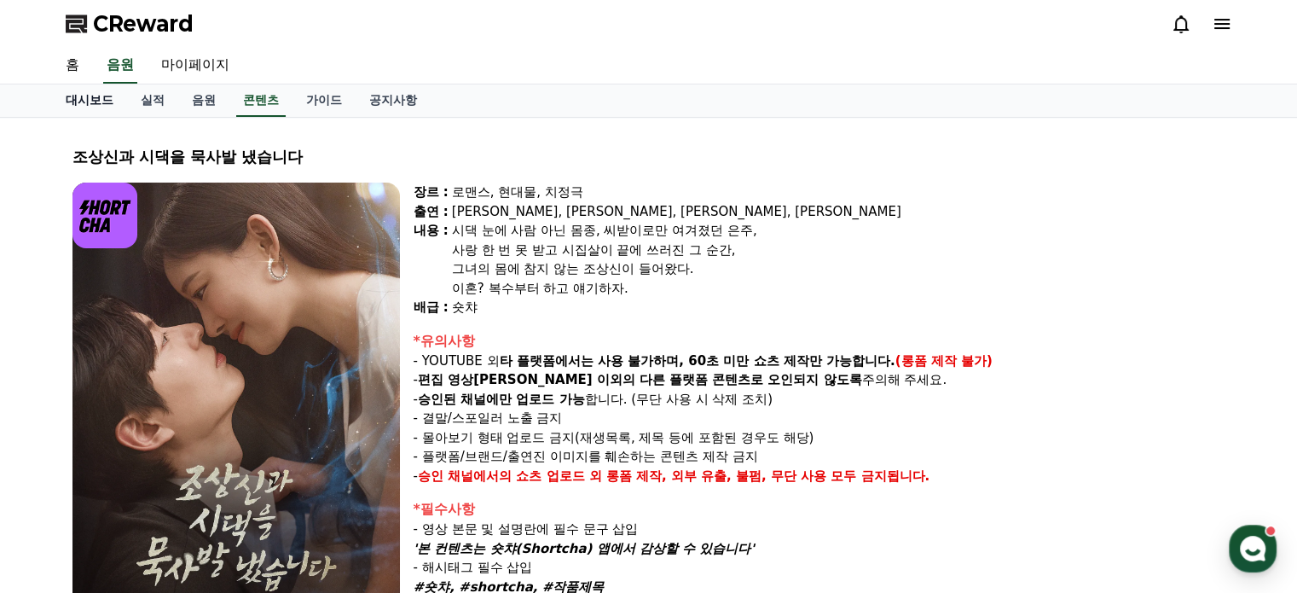
click at [67, 69] on link "홈" at bounding box center [72, 66] width 41 height 36
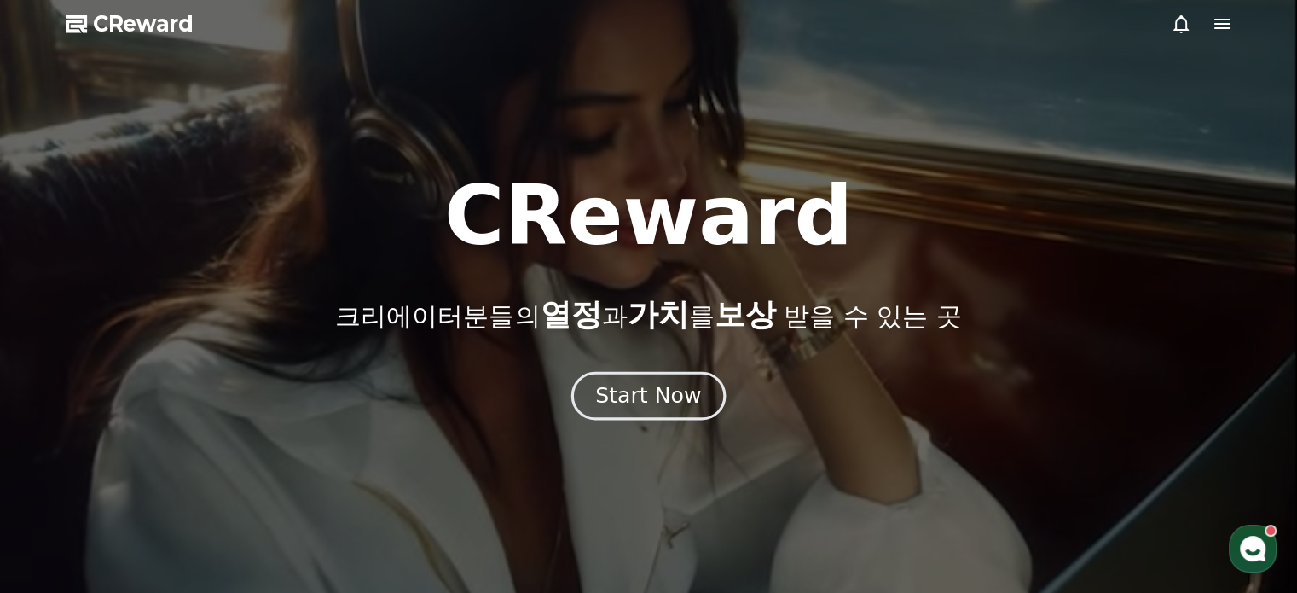
click at [655, 392] on div "Start Now" at bounding box center [648, 395] width 106 height 29
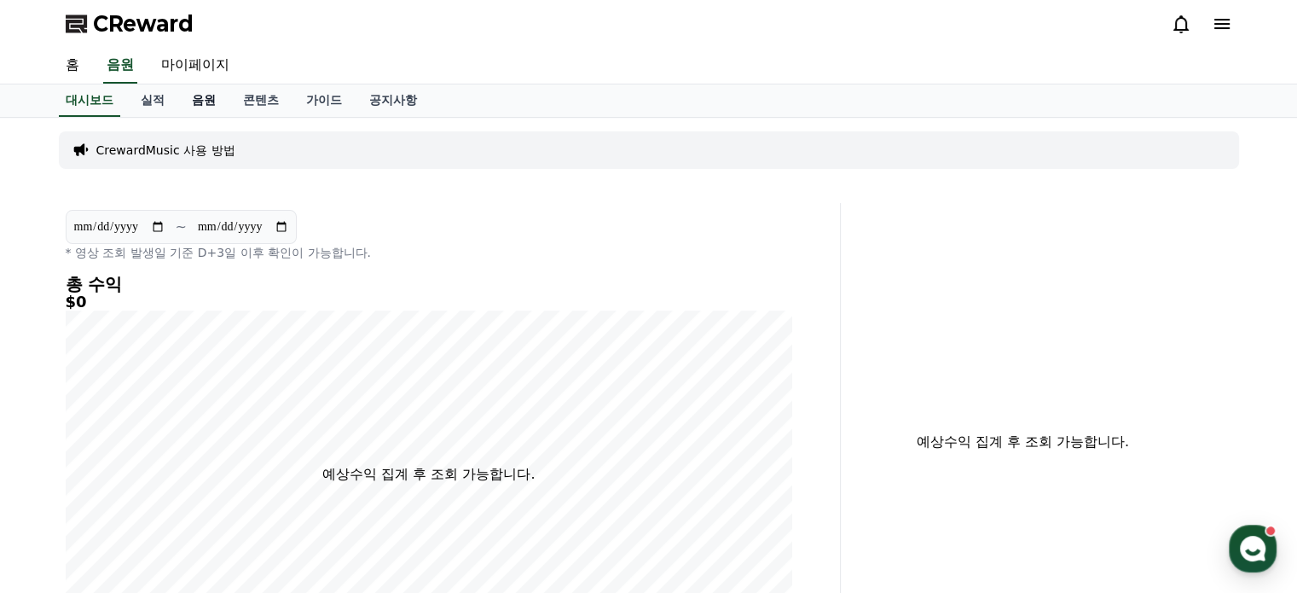
click at [207, 103] on link "음원" at bounding box center [203, 100] width 51 height 32
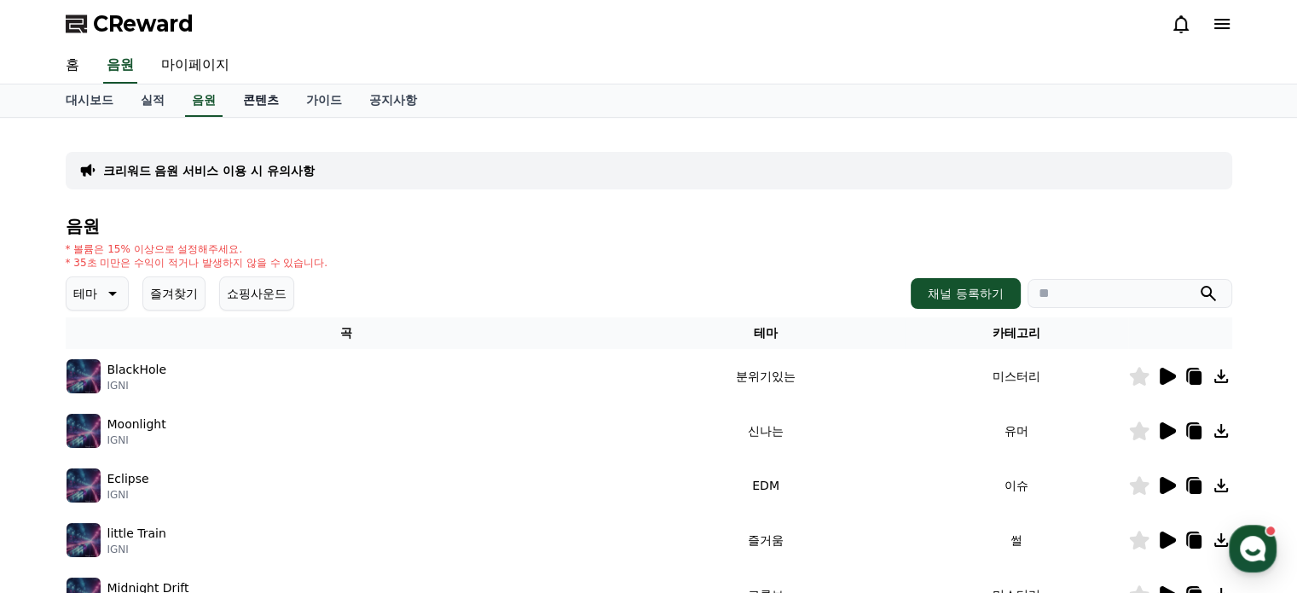
click at [269, 97] on link "콘텐츠" at bounding box center [260, 100] width 63 height 32
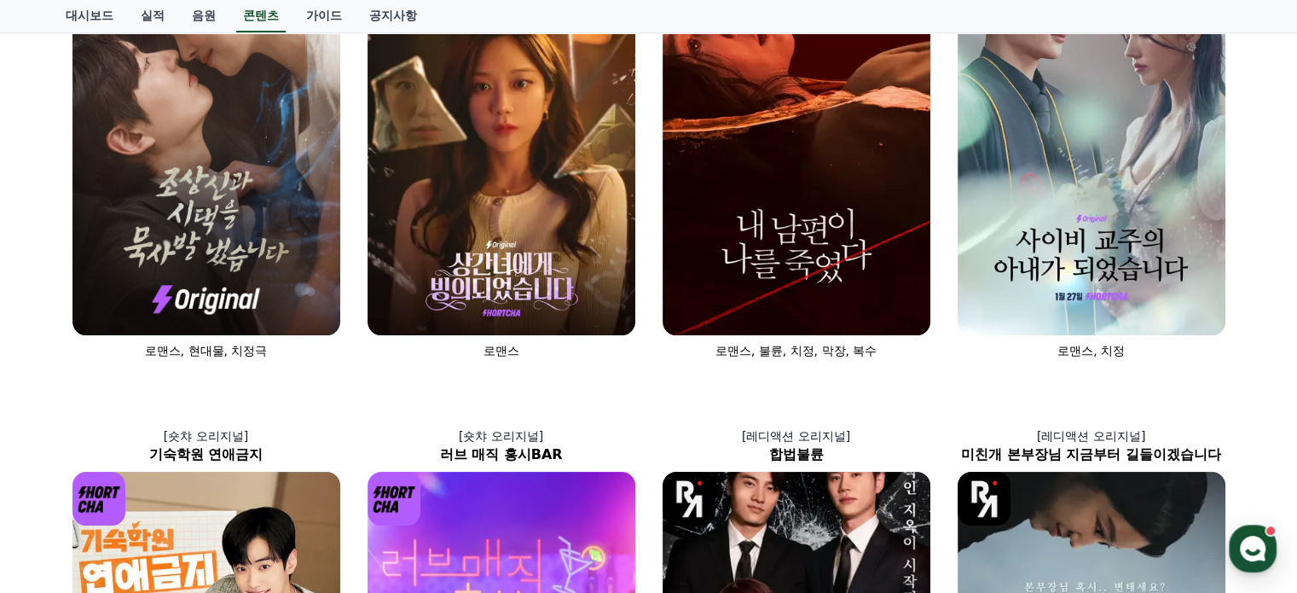
scroll to position [256, 0]
